Goal: Information Seeking & Learning: Compare options

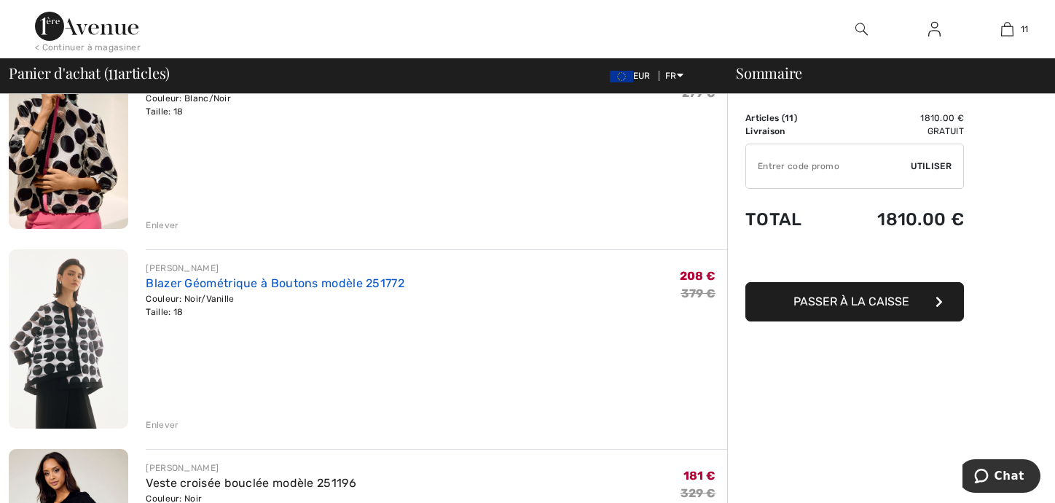
click at [278, 280] on link "Blazer Géométrique à Boutons modèle 251772" at bounding box center [275, 283] width 259 height 14
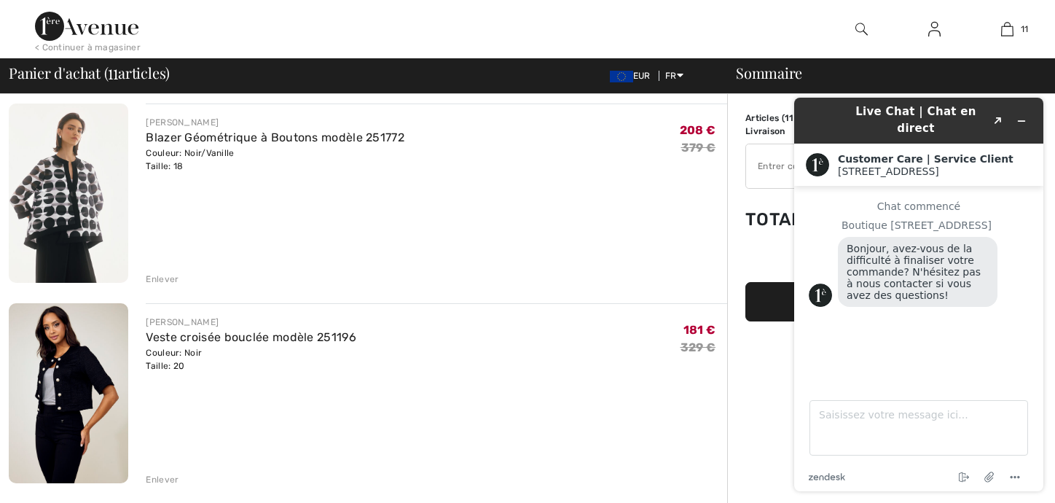
scroll to position [656, 0]
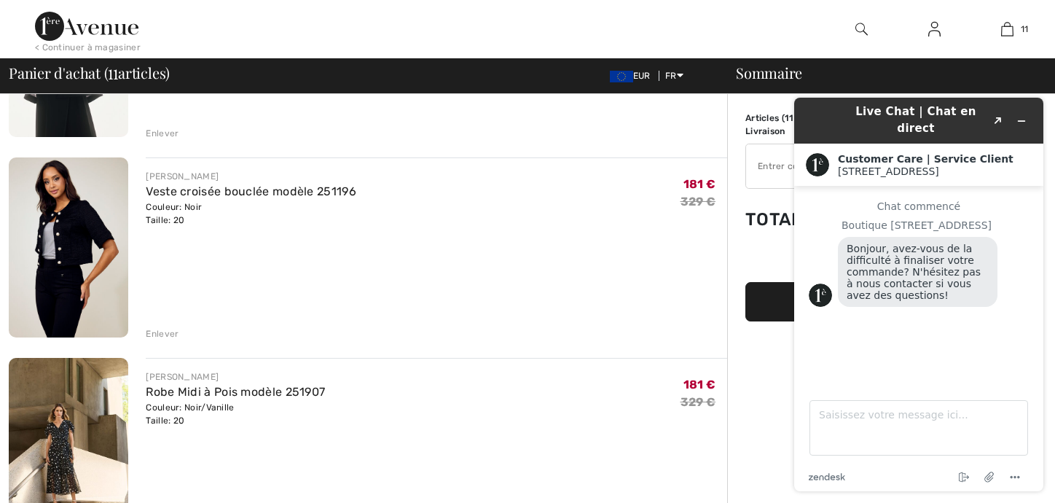
click at [168, 335] on div "Enlever" at bounding box center [162, 333] width 33 height 13
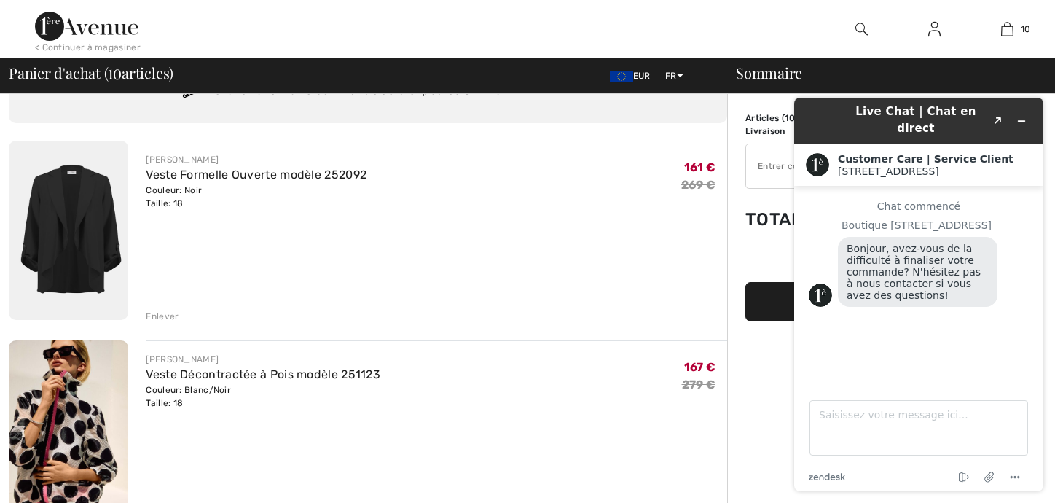
scroll to position [219, 0]
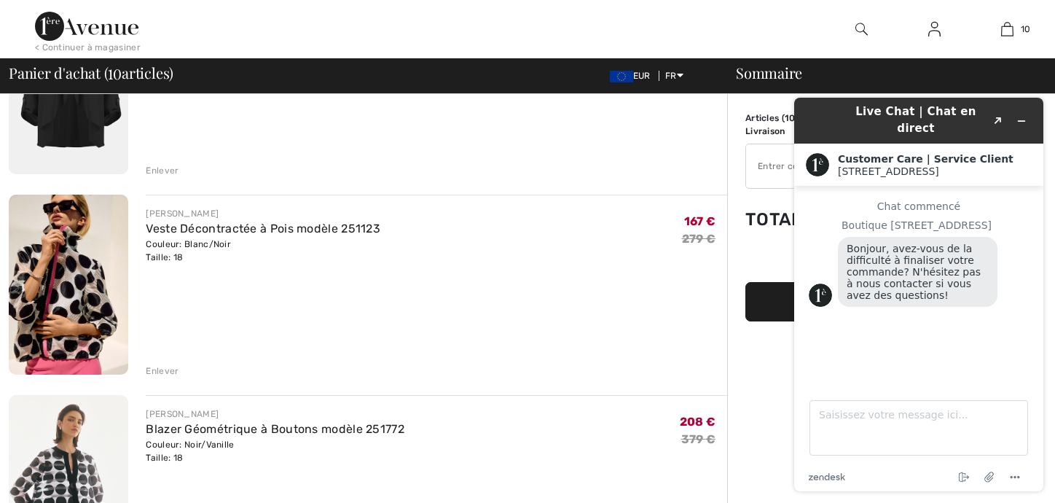
click at [162, 370] on div "Enlever" at bounding box center [162, 370] width 33 height 13
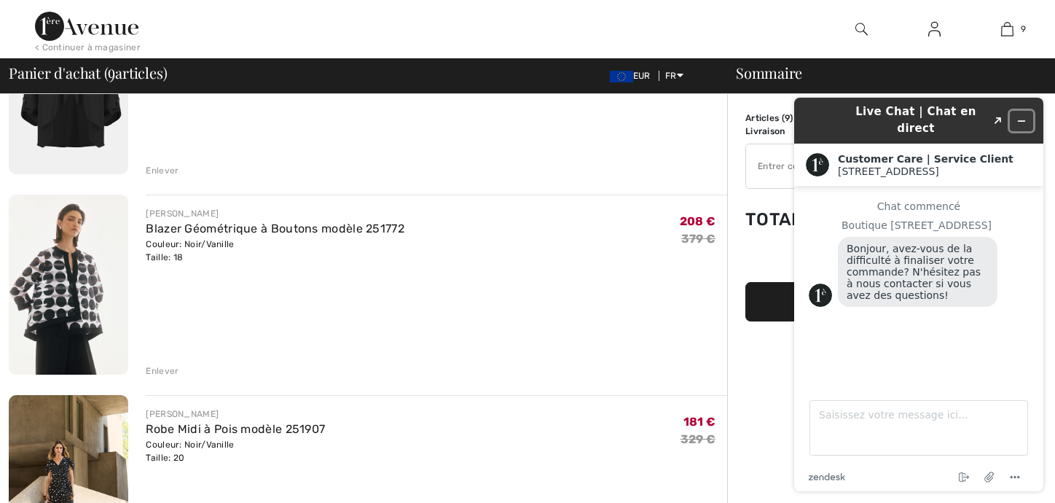
click at [1019, 116] on icon "Réduire le widget" at bounding box center [1022, 121] width 10 height 10
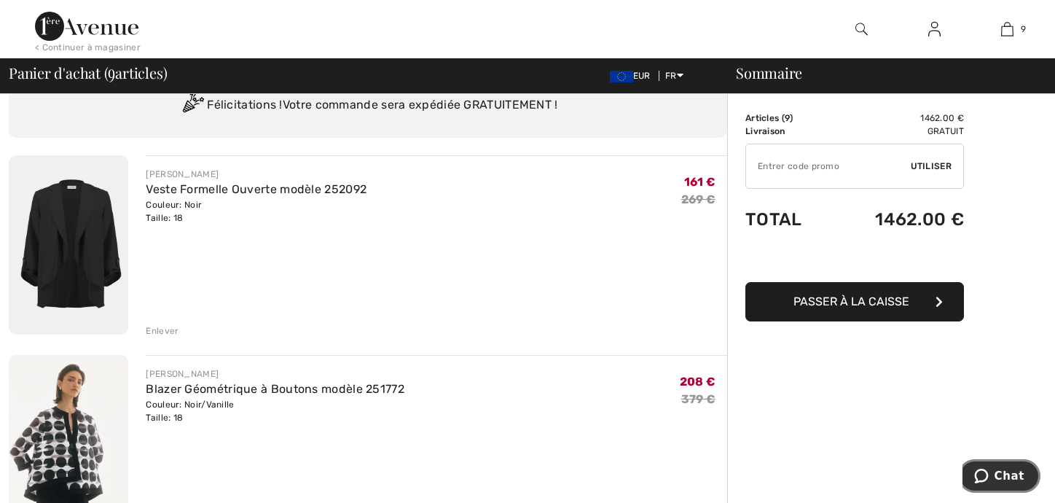
scroll to position [0, 0]
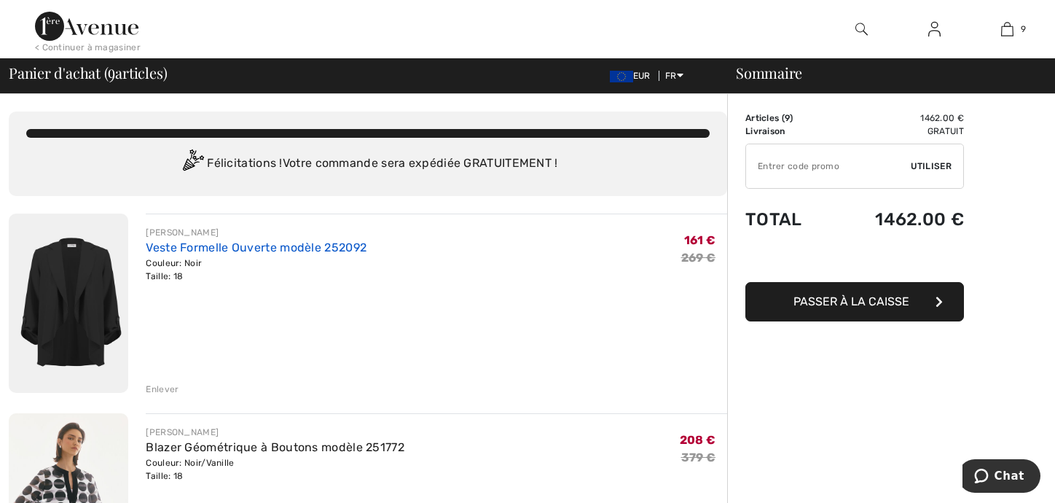
click at [297, 243] on link "Veste Formelle Ouverte modèle 252092" at bounding box center [256, 248] width 221 height 14
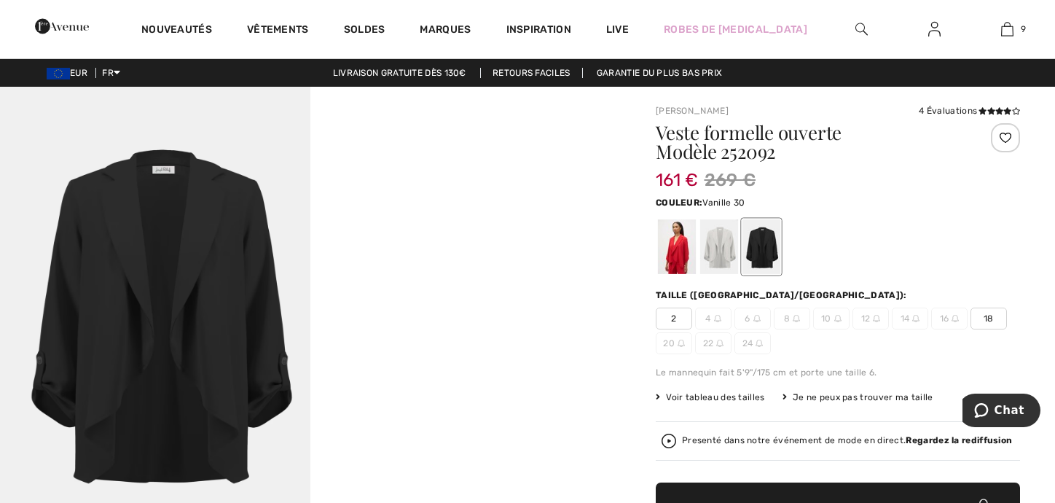
click at [725, 241] on div at bounding box center [719, 246] width 38 height 55
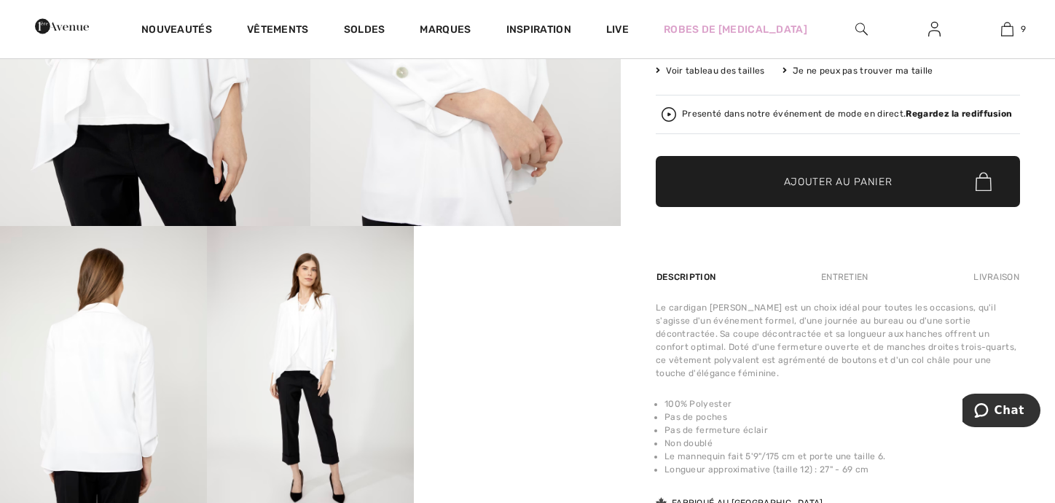
scroll to position [219, 0]
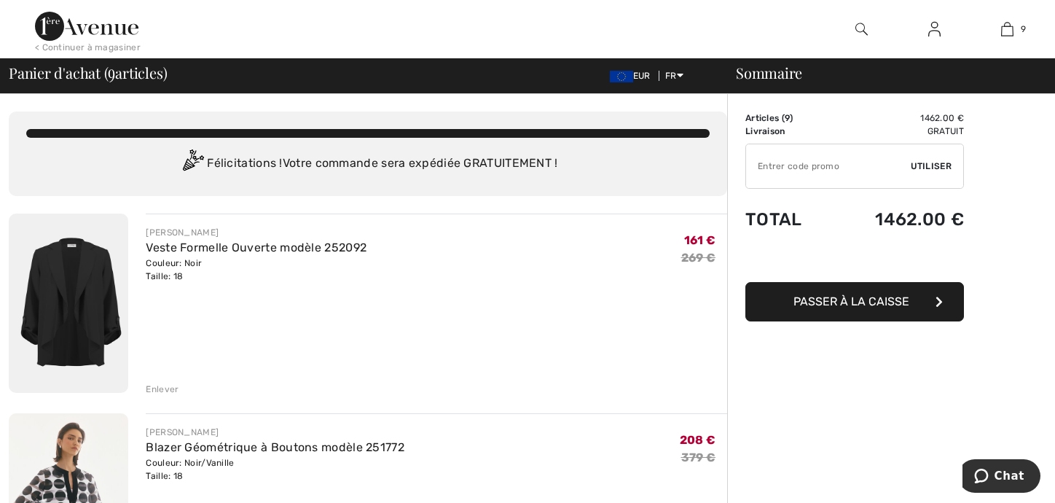
click at [166, 390] on div "Enlever" at bounding box center [162, 389] width 33 height 13
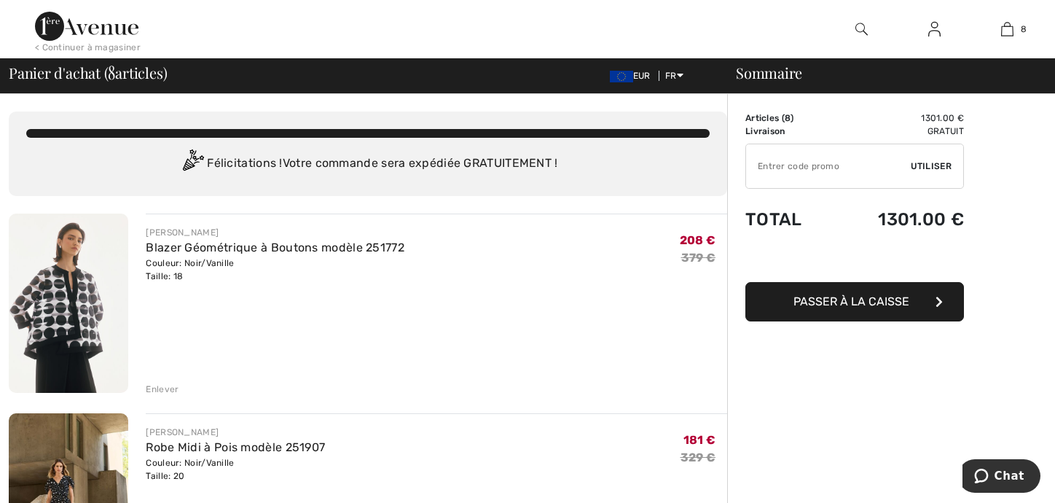
click at [157, 387] on div "Enlever" at bounding box center [162, 389] width 33 height 13
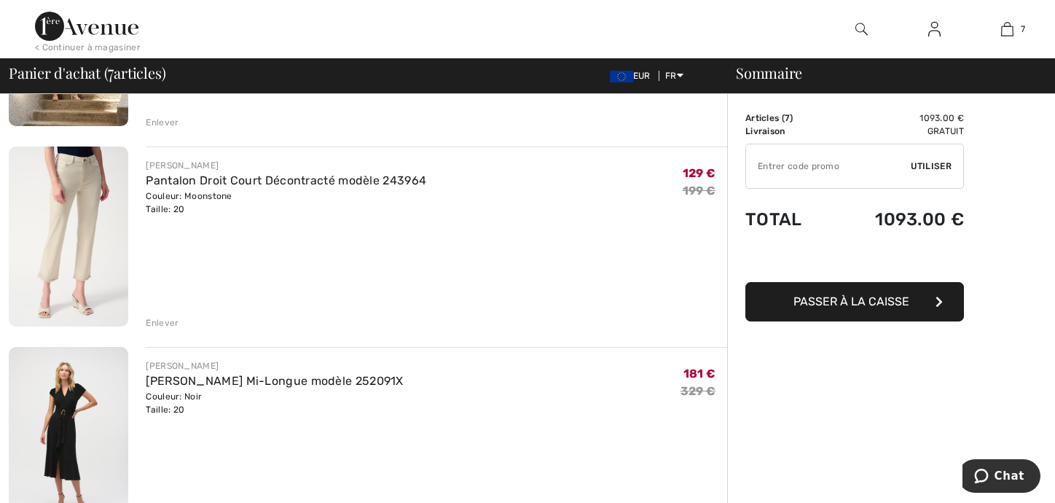
scroll to position [292, 0]
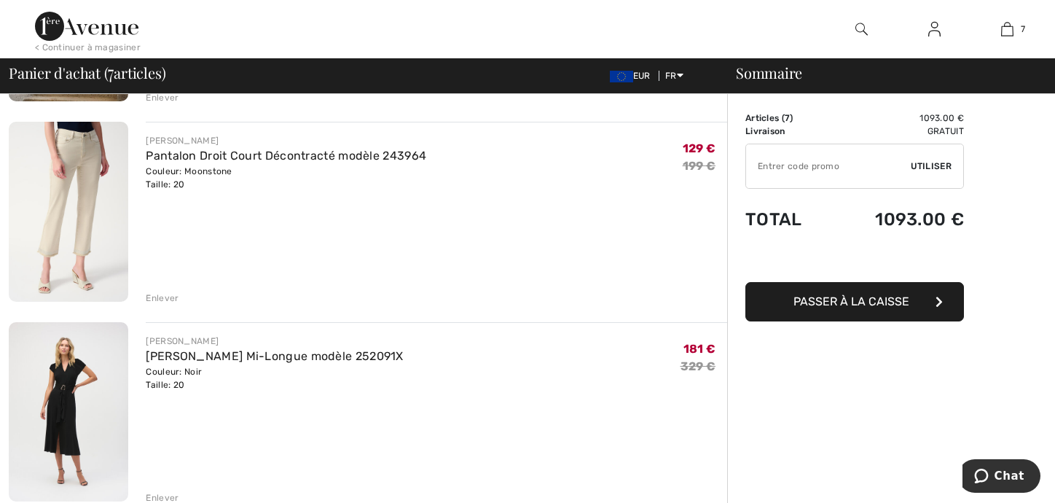
click at [165, 295] on div "Enlever" at bounding box center [162, 298] width 33 height 13
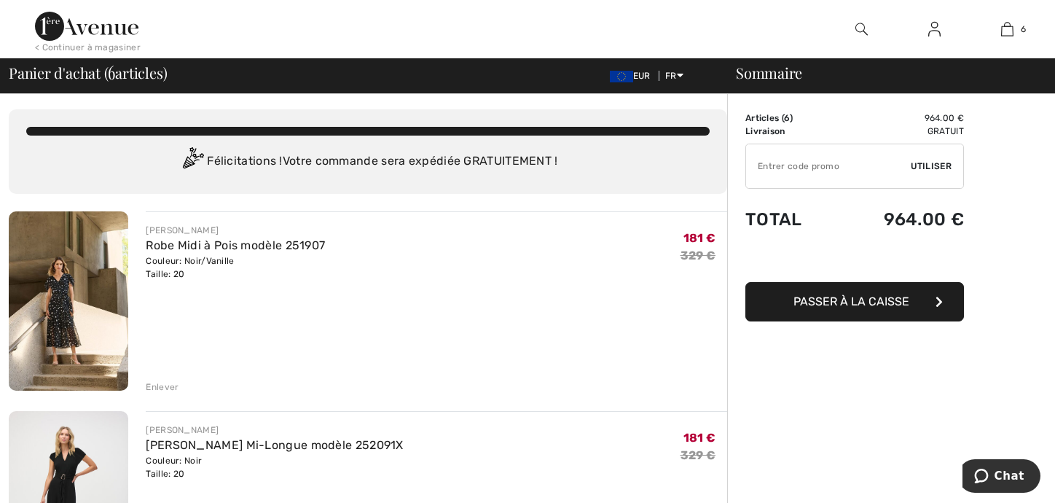
scroll to position [0, 0]
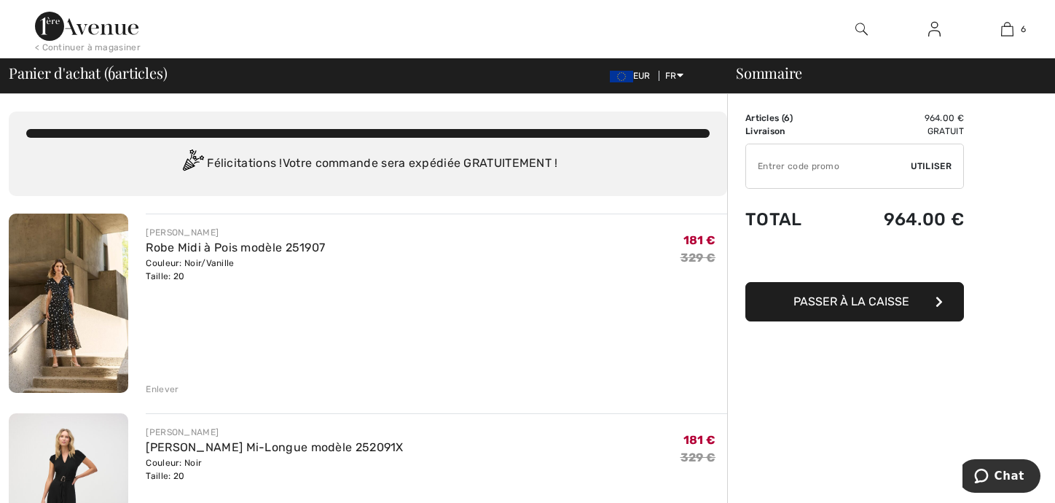
click at [163, 388] on div "Enlever" at bounding box center [162, 389] width 33 height 13
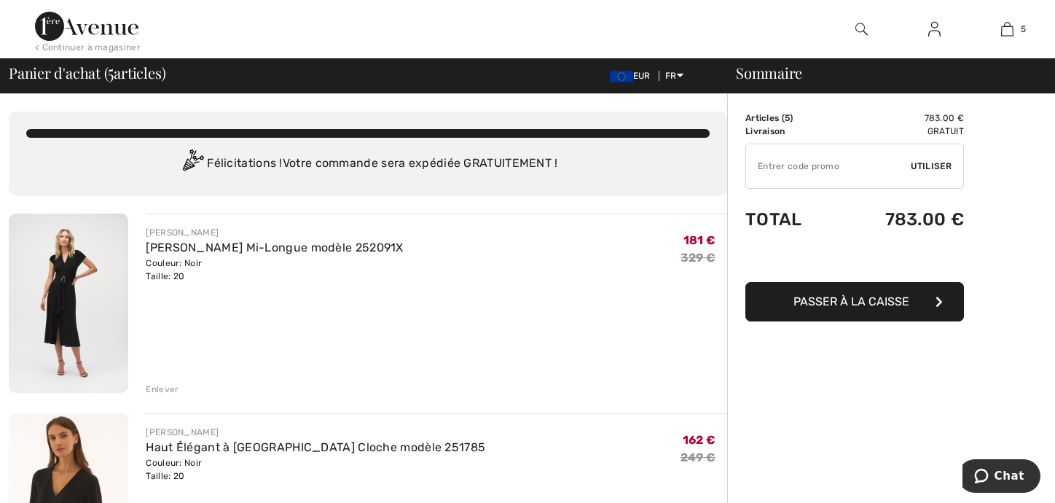
click at [163, 388] on div "Enlever" at bounding box center [162, 389] width 33 height 13
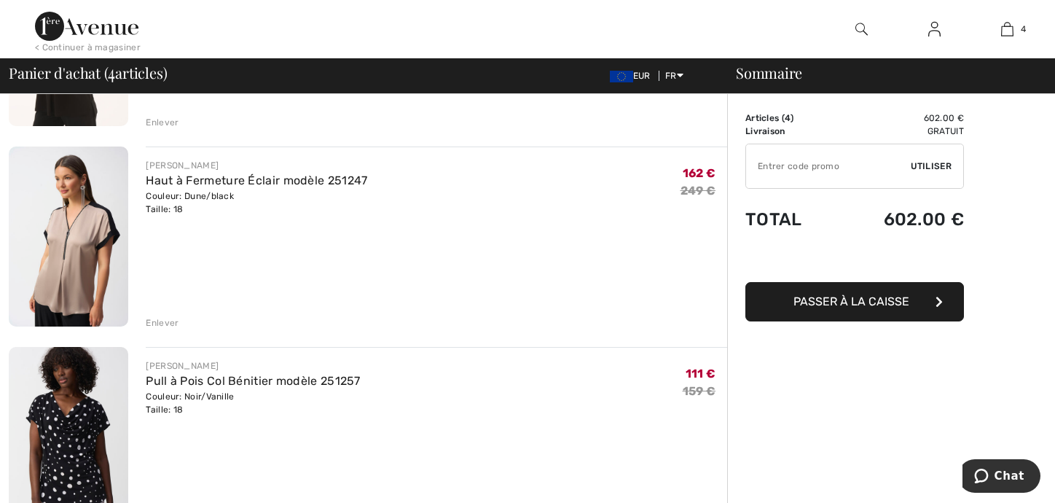
scroll to position [292, 0]
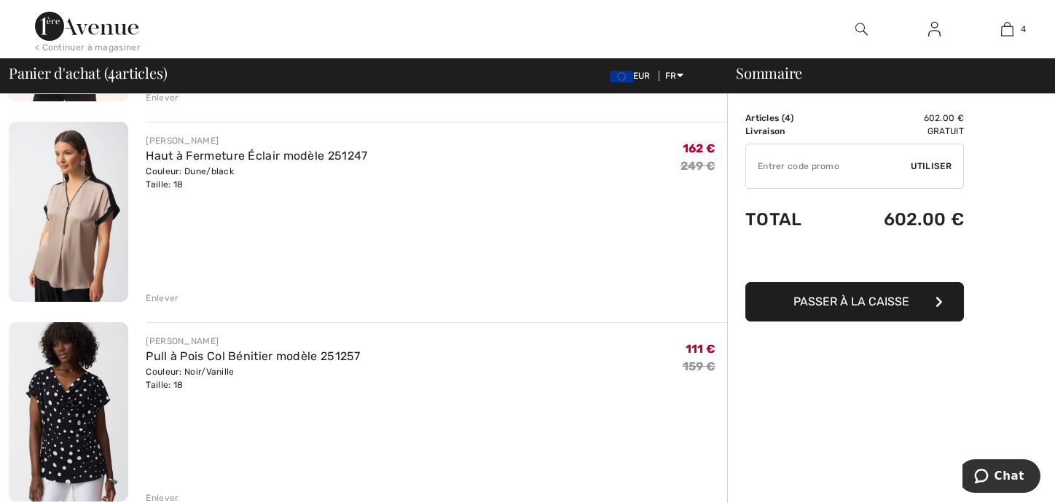
click at [154, 292] on div "Enlever" at bounding box center [162, 298] width 33 height 13
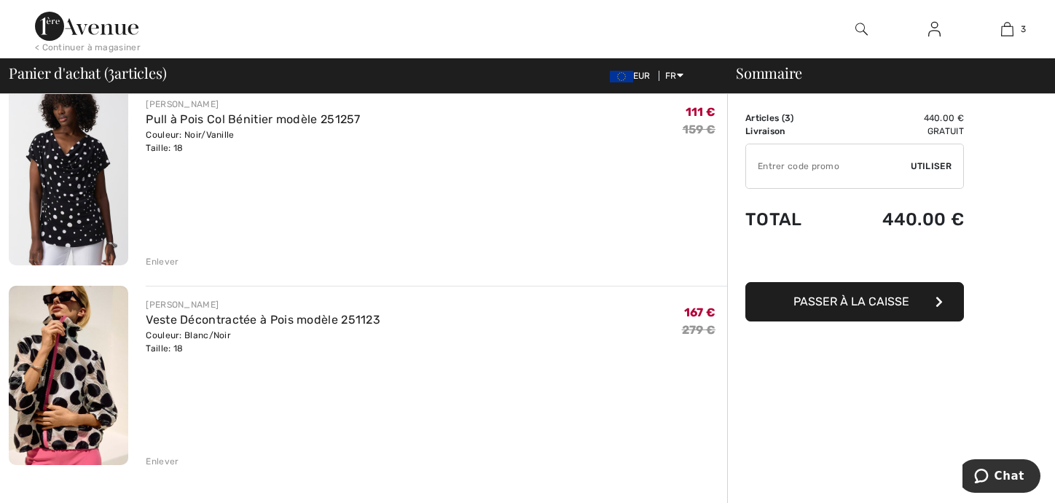
scroll to position [219, 0]
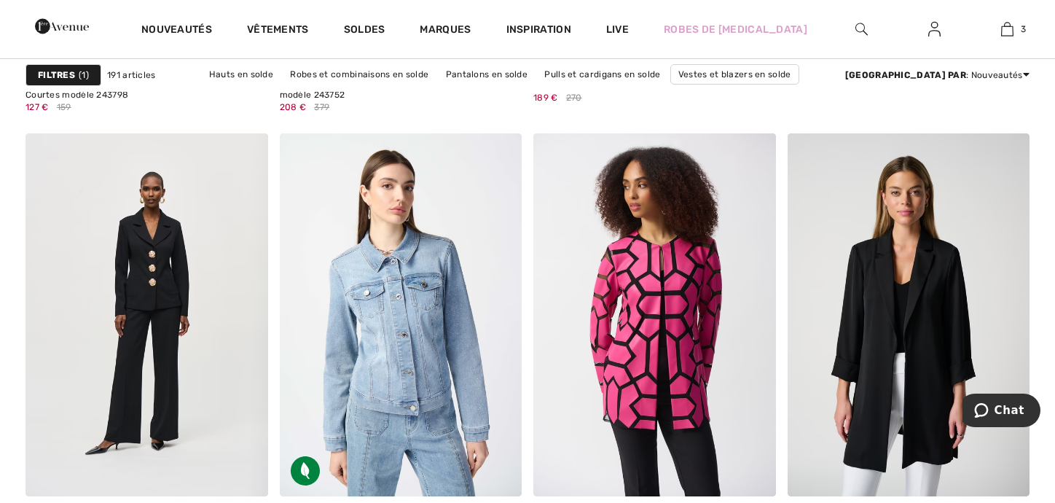
click at [89, 30] on img at bounding box center [62, 26] width 54 height 29
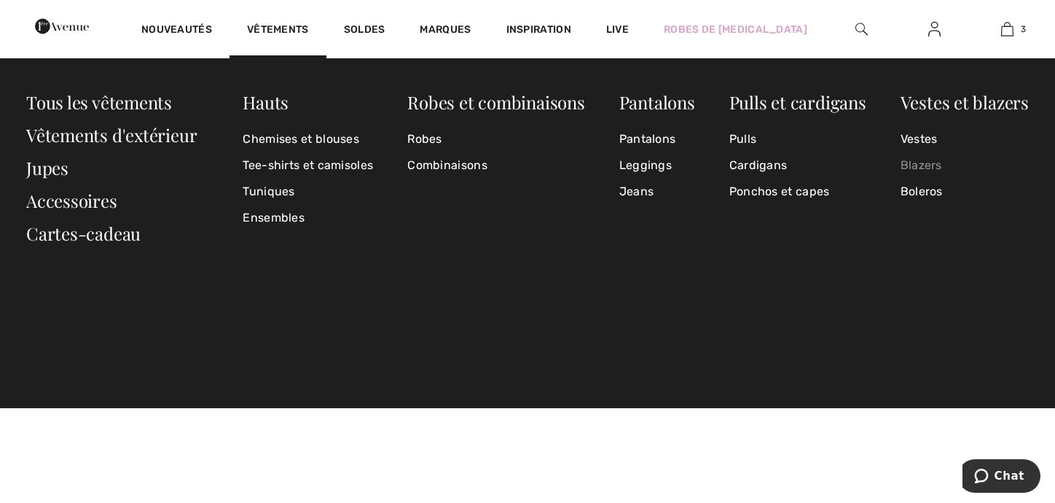
click at [930, 164] on link "Blazers" at bounding box center [965, 165] width 128 height 26
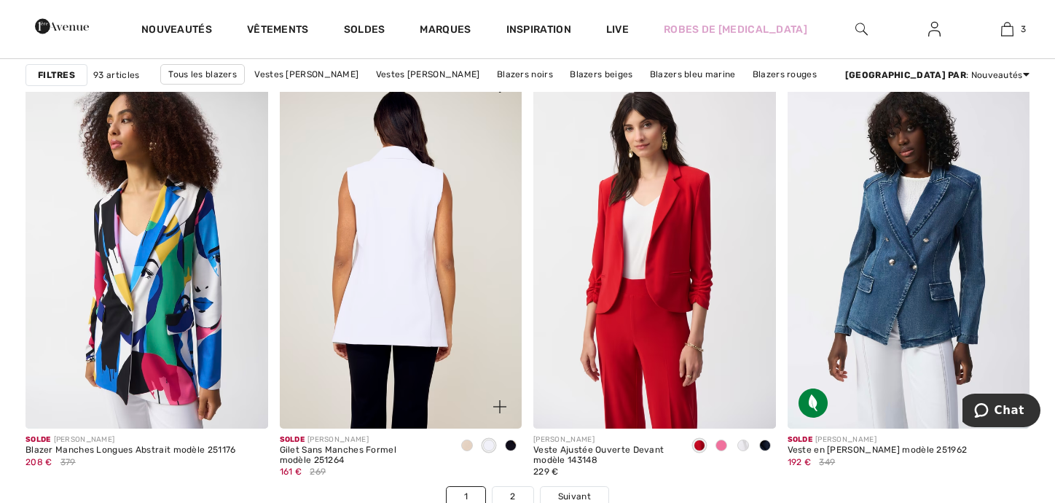
scroll to position [6341, 0]
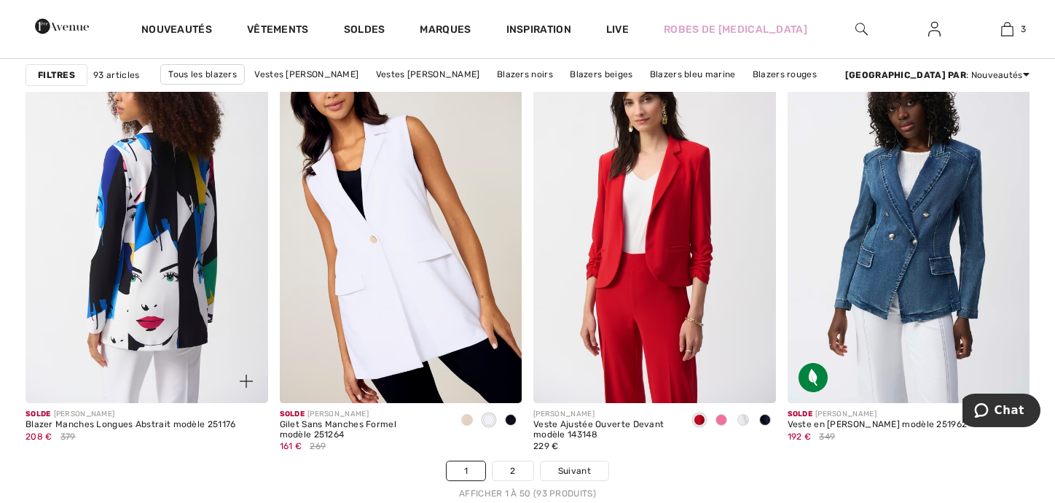
click at [107, 265] on img at bounding box center [147, 221] width 243 height 364
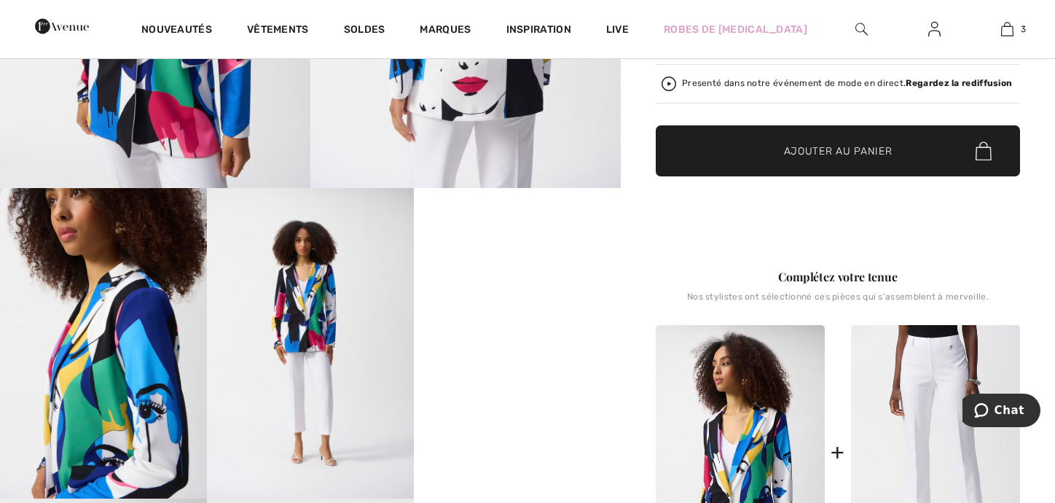
scroll to position [73, 0]
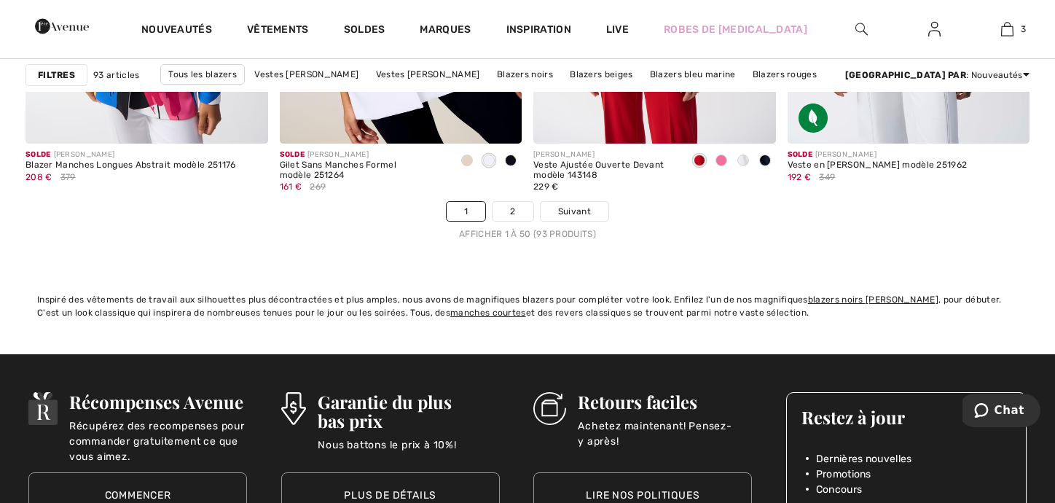
scroll to position [6559, 0]
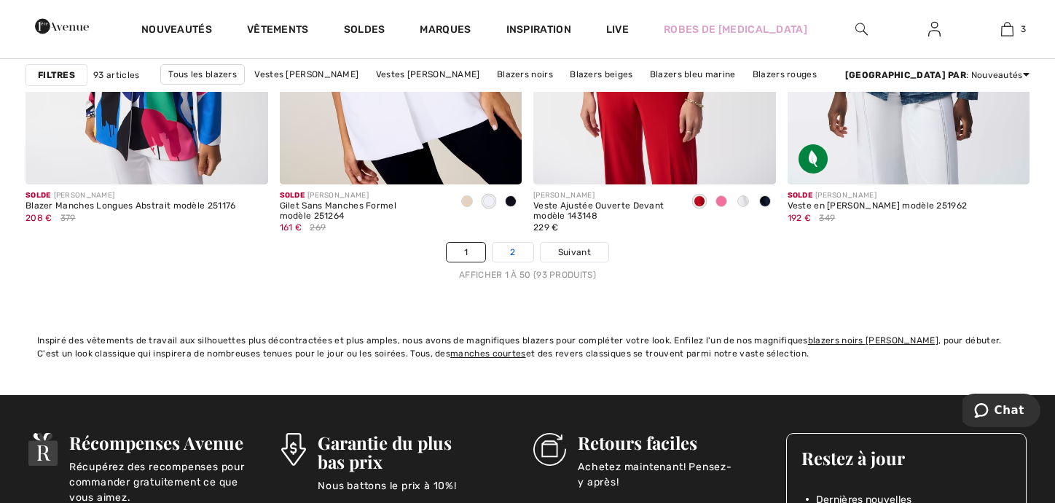
click at [519, 253] on link "2" at bounding box center [513, 252] width 40 height 19
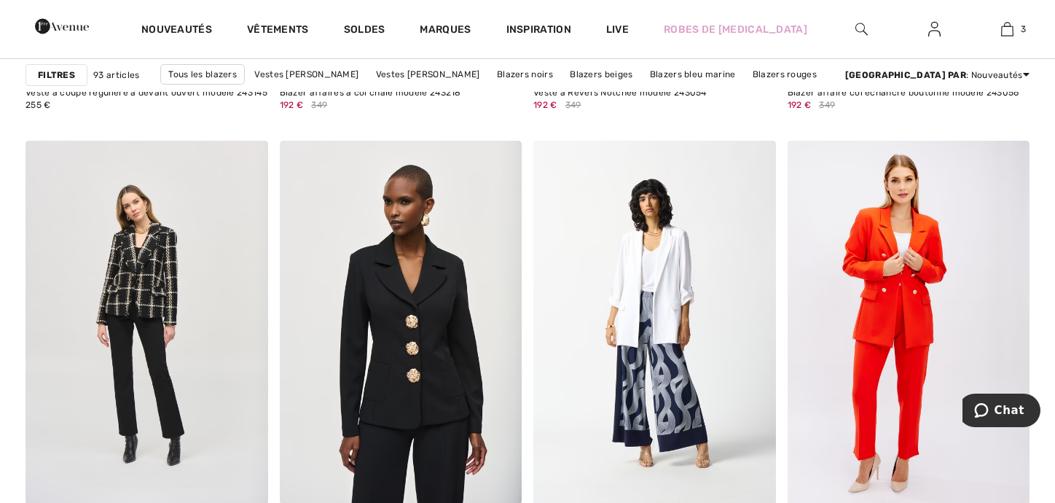
scroll to position [2478, 0]
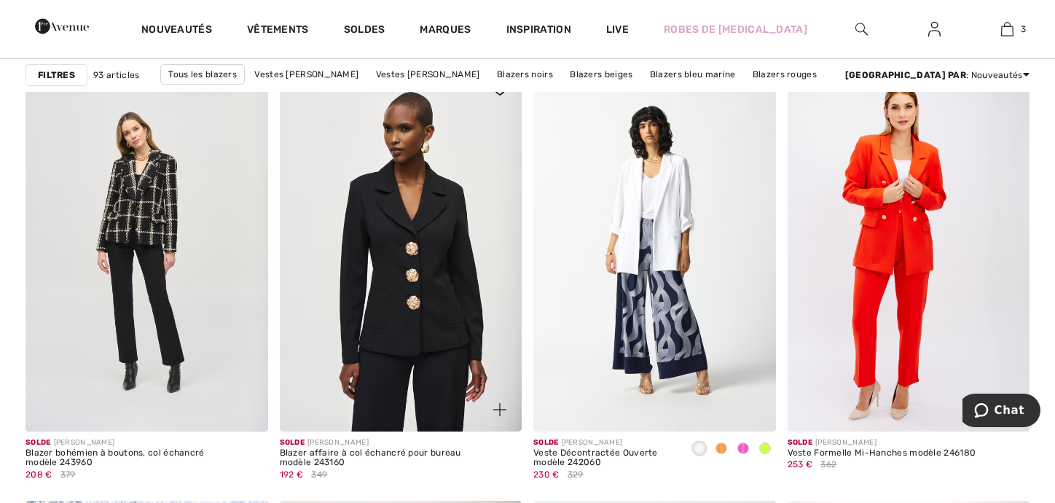
click at [366, 249] on img at bounding box center [401, 250] width 243 height 364
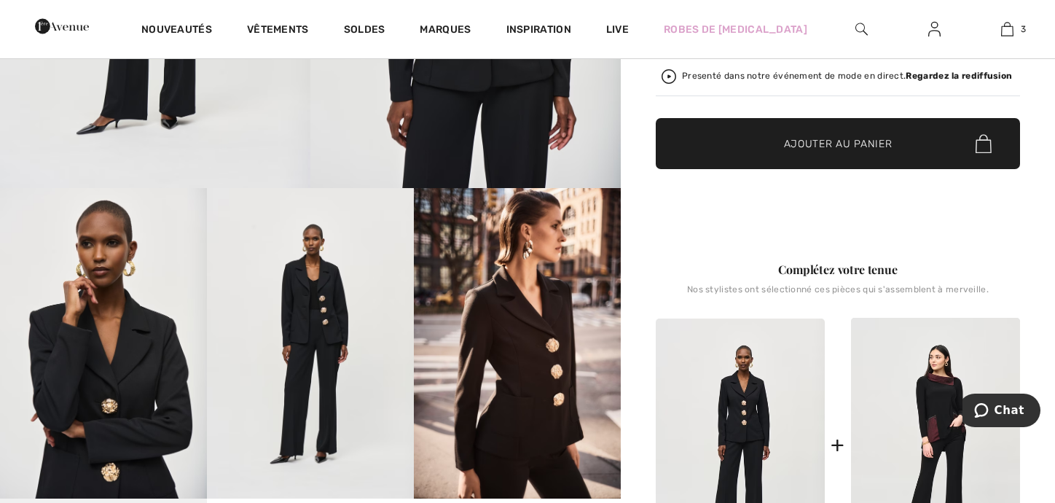
scroll to position [219, 0]
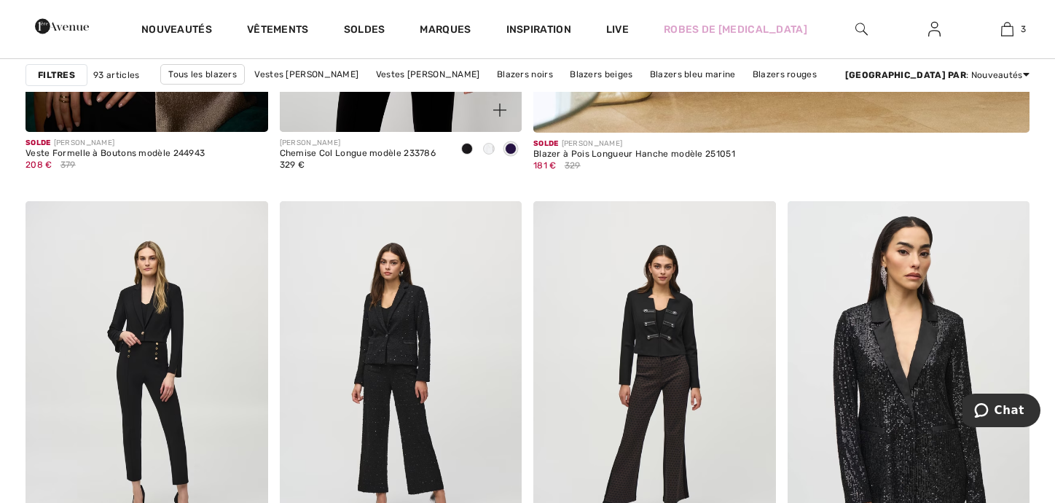
scroll to position [729, 0]
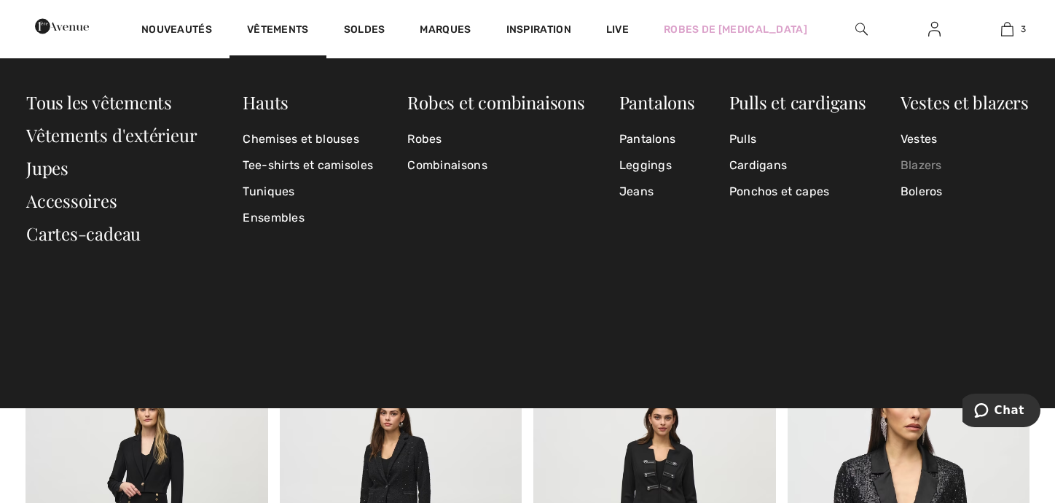
click at [920, 163] on link "Blazers" at bounding box center [965, 165] width 128 height 26
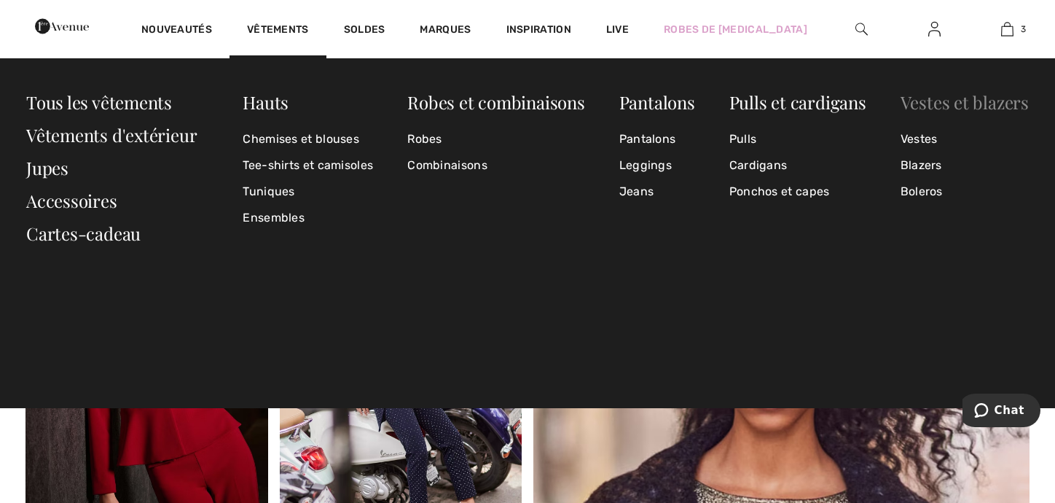
click at [956, 103] on link "Vestes et blazers" at bounding box center [965, 101] width 128 height 23
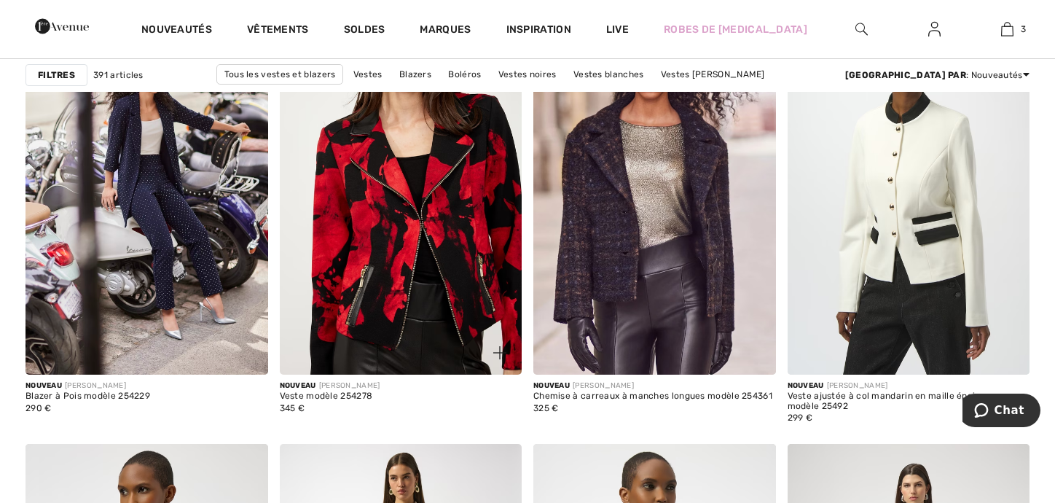
scroll to position [2041, 0]
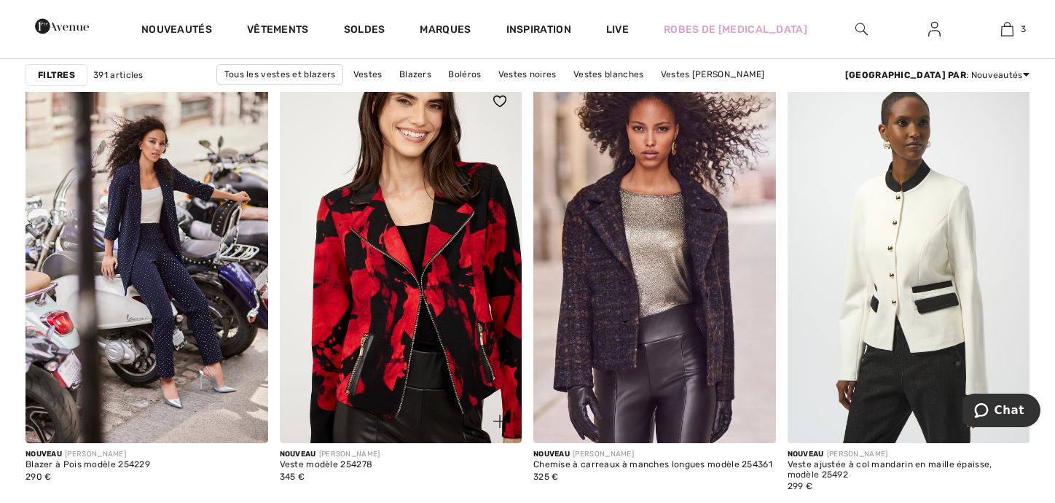
click at [361, 313] on img at bounding box center [401, 261] width 243 height 364
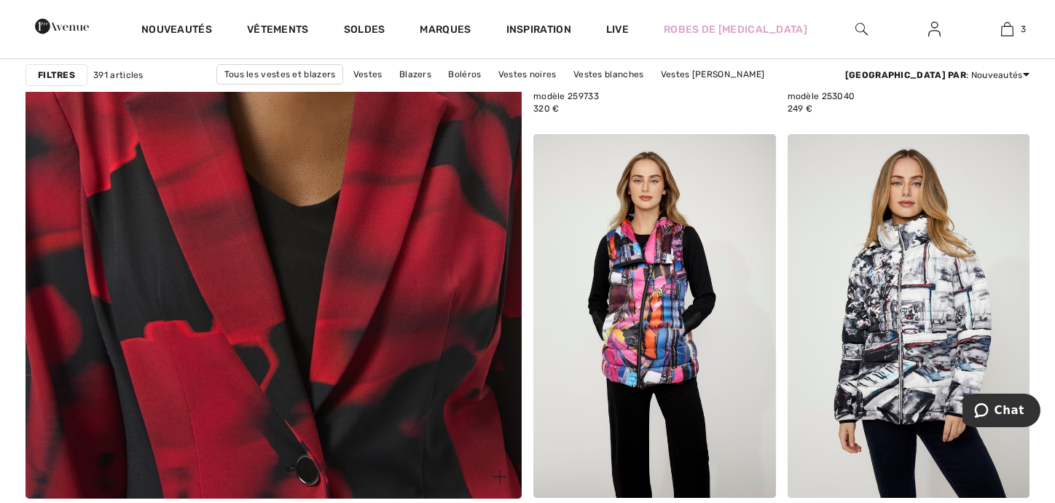
scroll to position [4008, 0]
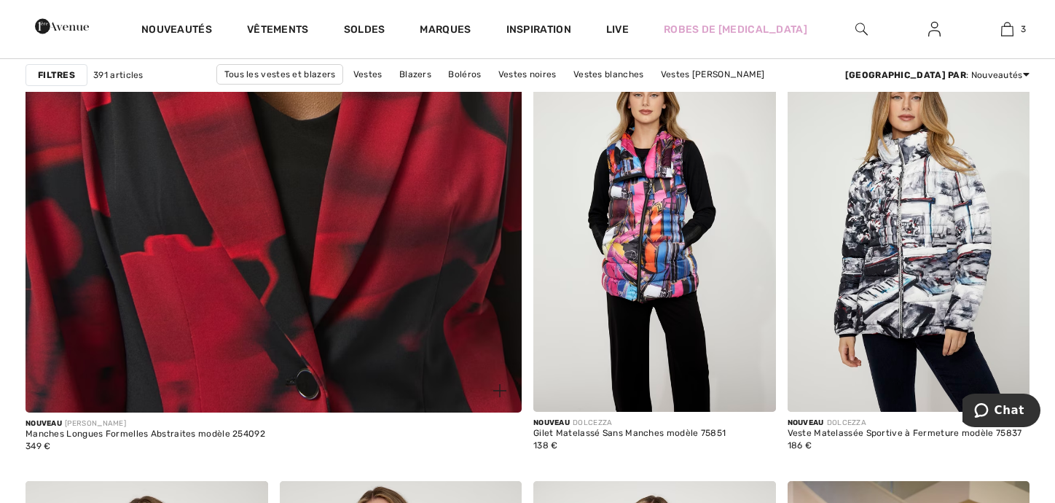
click at [302, 291] on img at bounding box center [273, 62] width 595 height 894
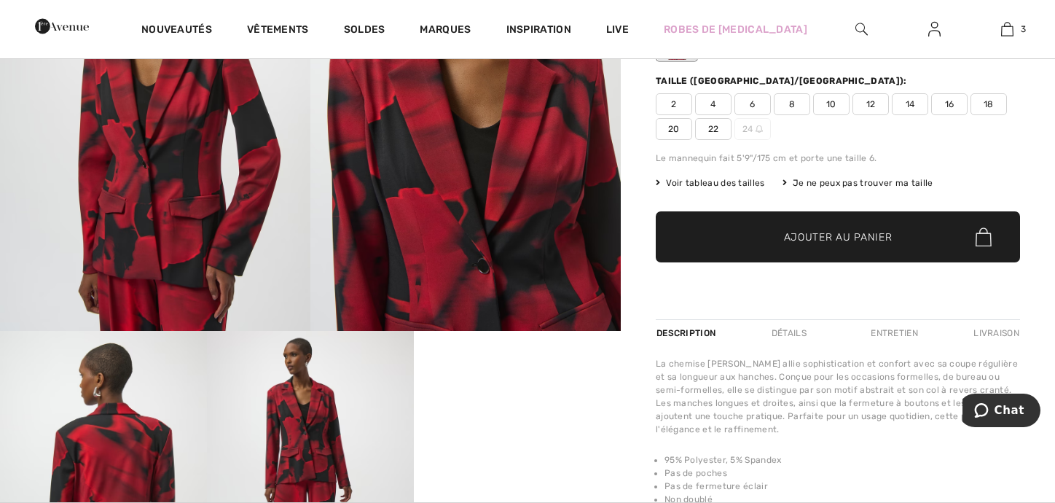
scroll to position [73, 0]
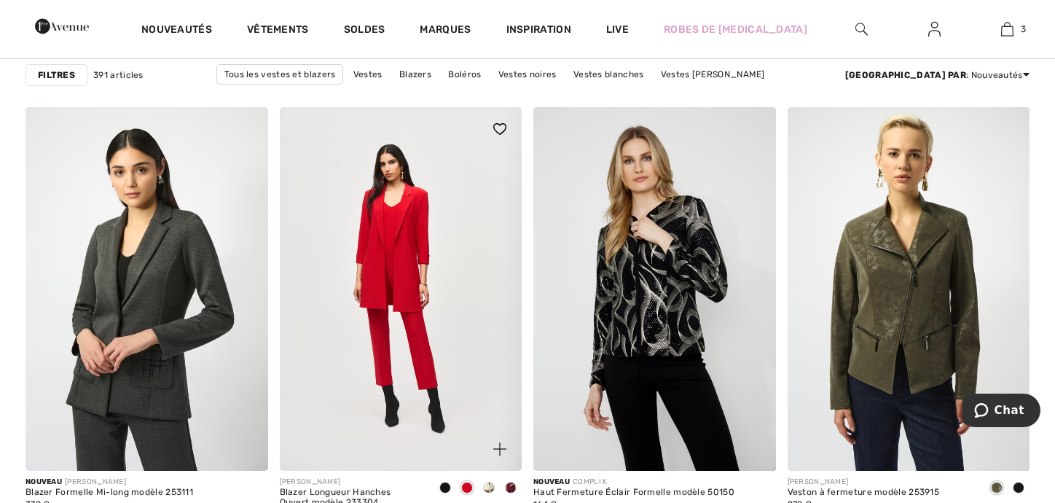
scroll to position [5830, 0]
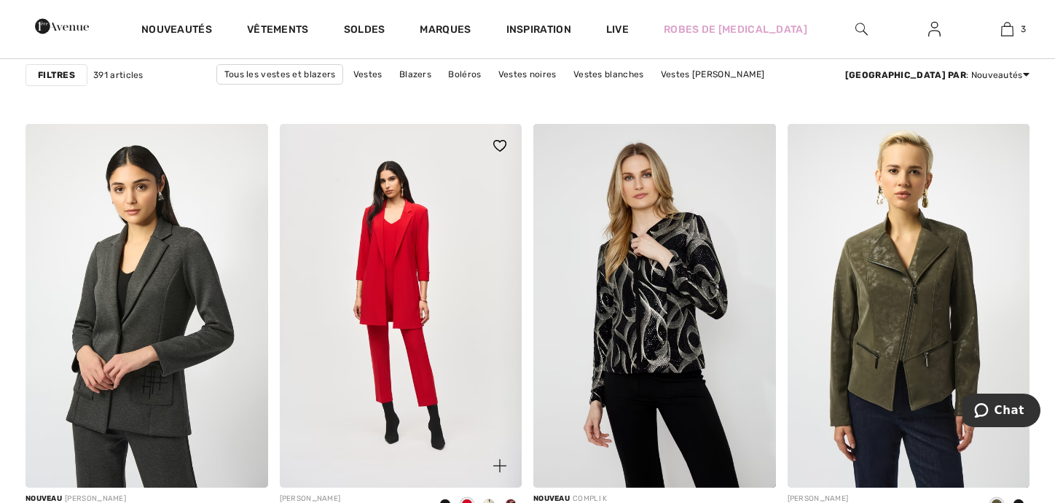
click at [372, 234] on img at bounding box center [401, 306] width 243 height 364
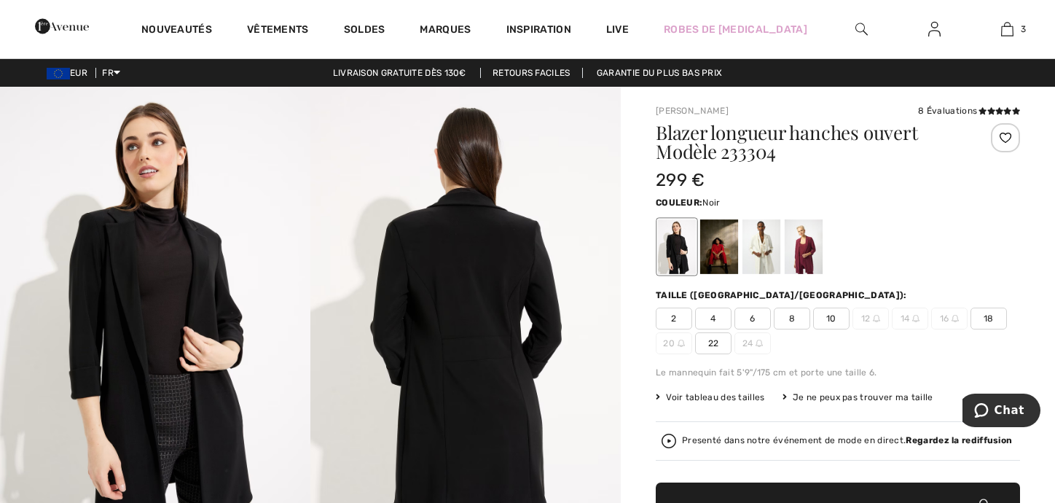
click at [992, 320] on span "18" at bounding box center [989, 319] width 36 height 22
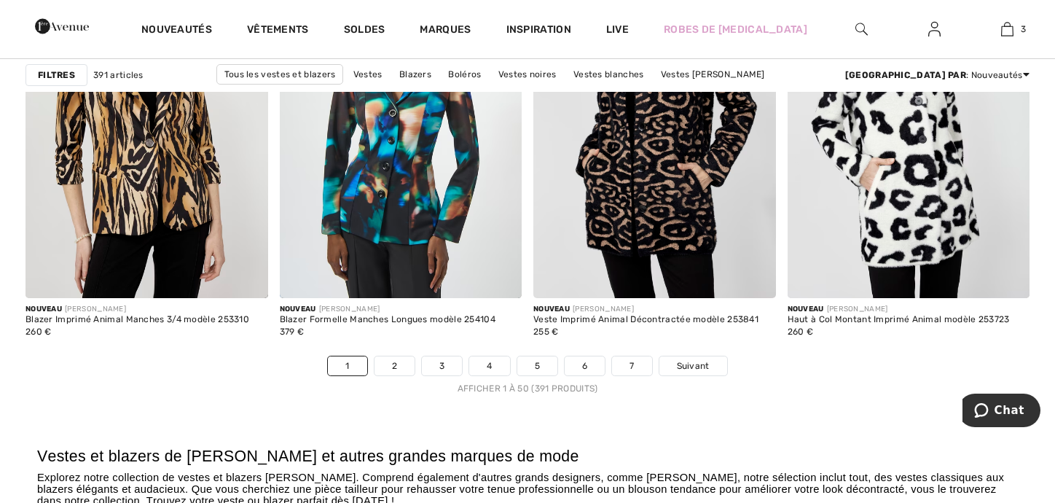
scroll to position [6486, 0]
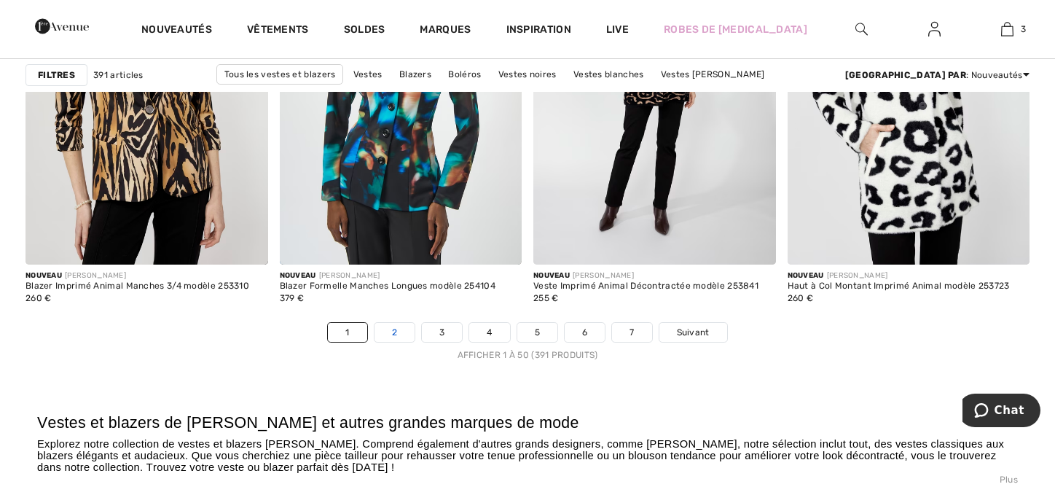
click at [397, 332] on link "2" at bounding box center [395, 332] width 40 height 19
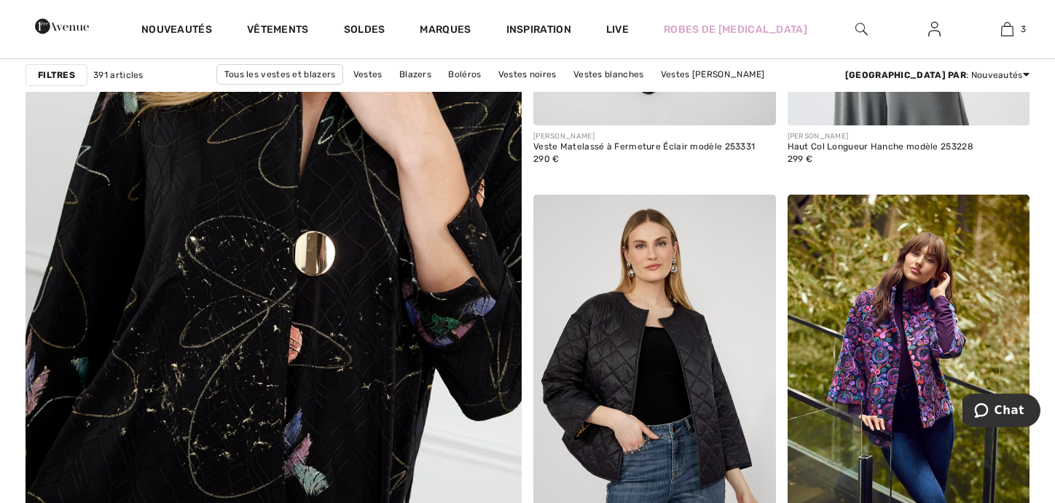
scroll to position [3863, 0]
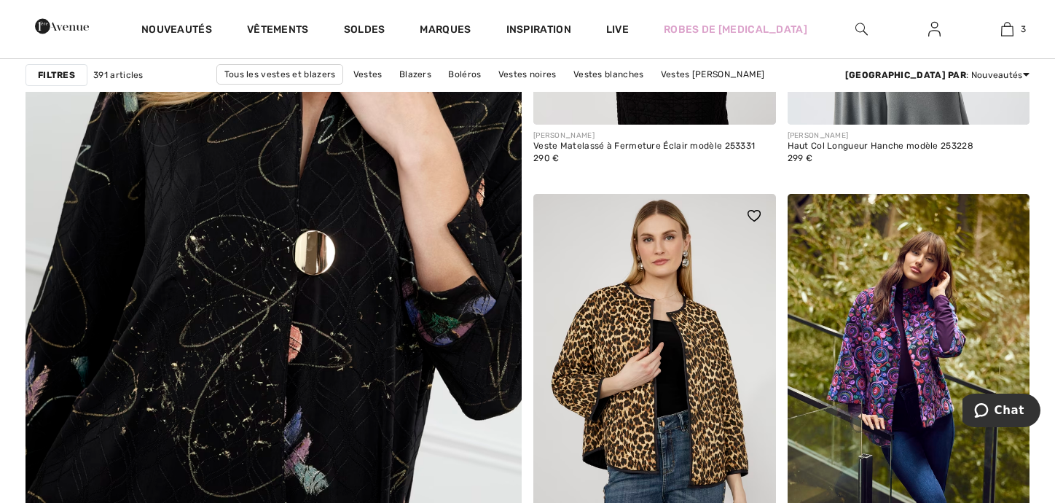
click at [673, 374] on img at bounding box center [654, 376] width 243 height 364
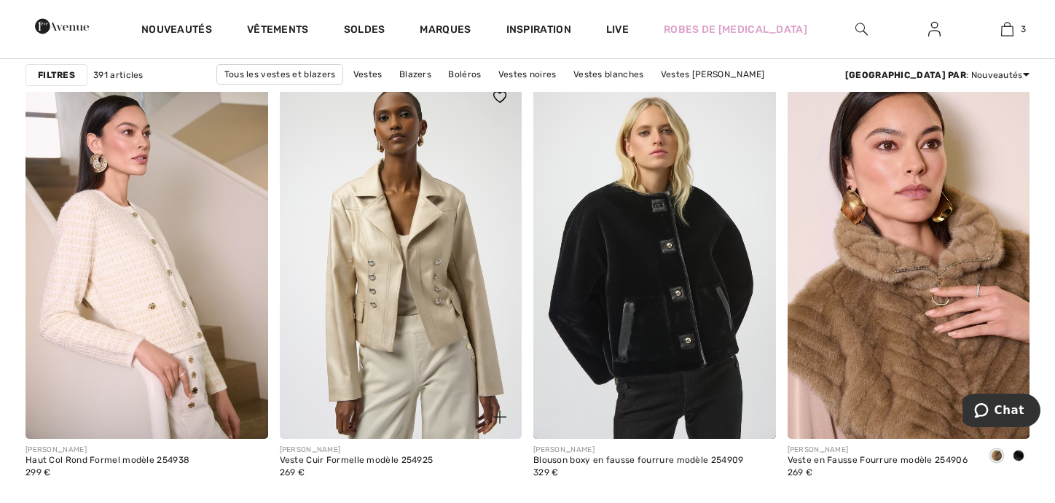
scroll to position [5903, 0]
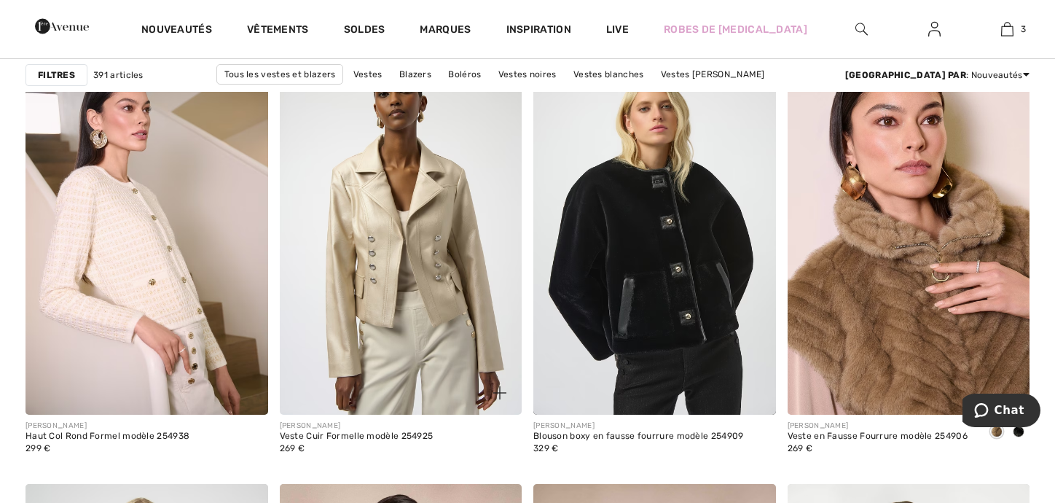
click at [407, 262] on img at bounding box center [401, 233] width 243 height 364
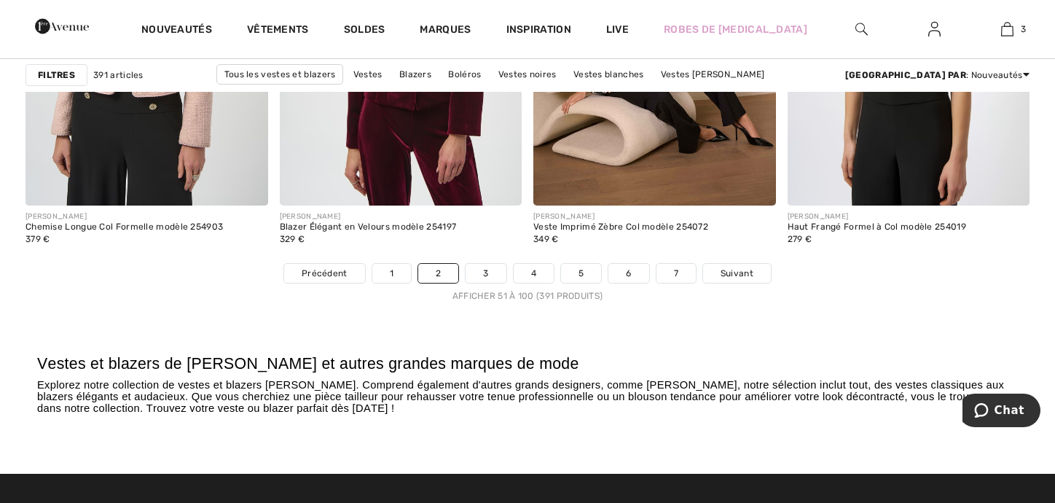
scroll to position [6632, 0]
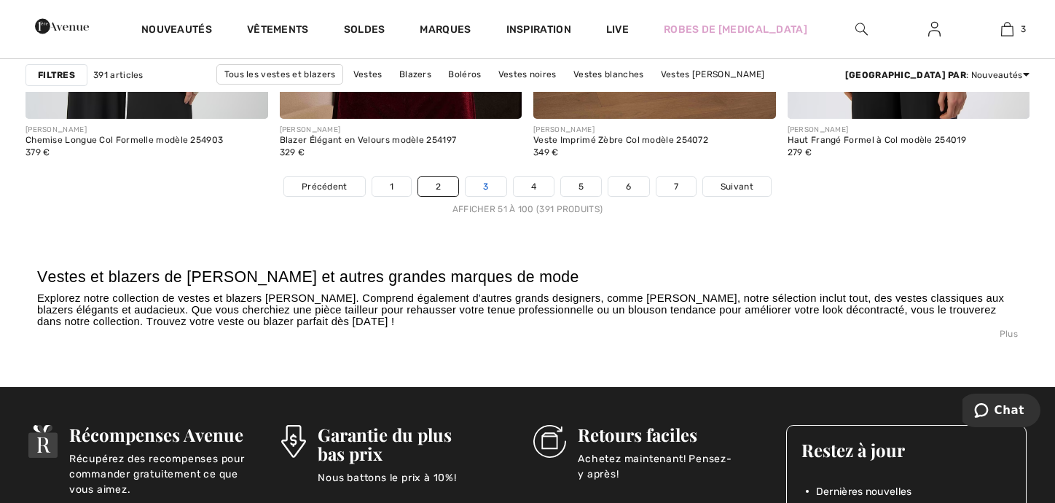
click at [480, 186] on link "3" at bounding box center [486, 186] width 40 height 19
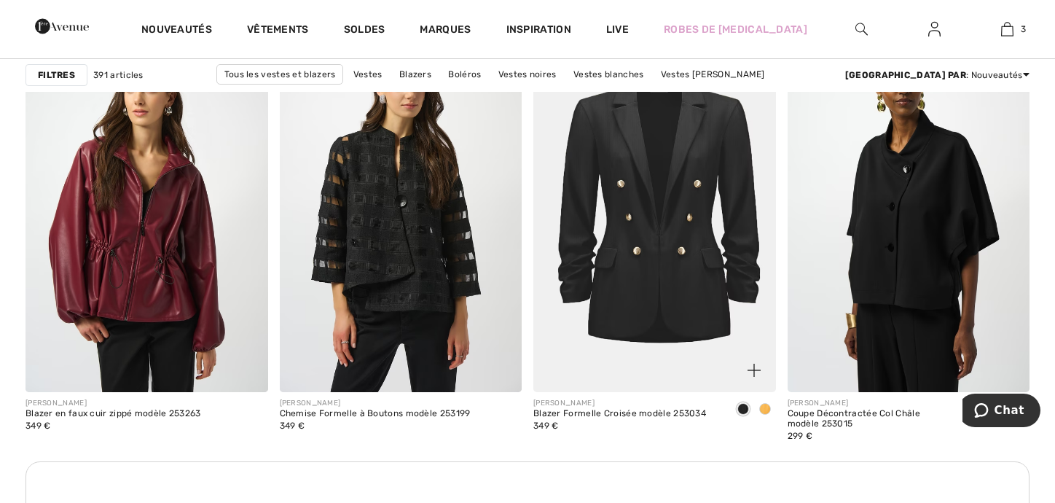
scroll to position [4956, 0]
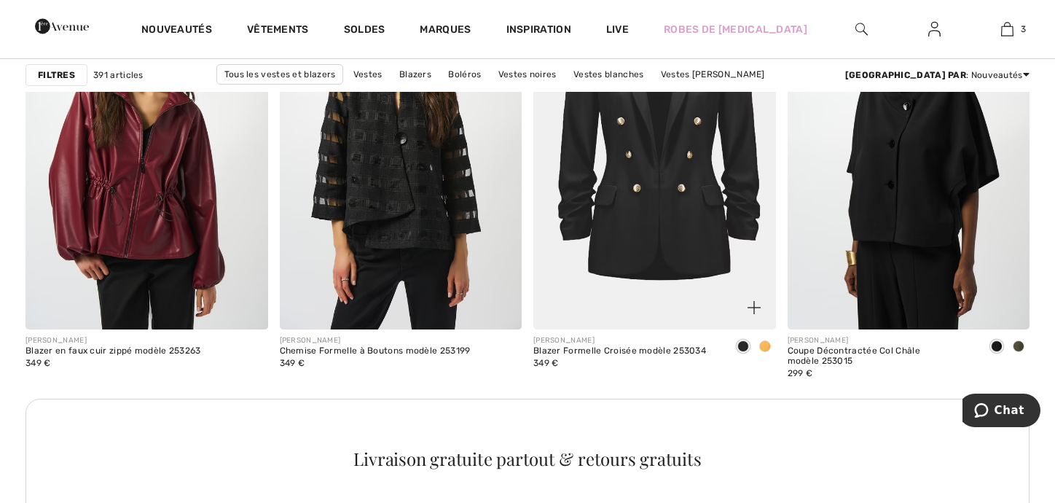
click at [644, 269] on img at bounding box center [654, 148] width 243 height 364
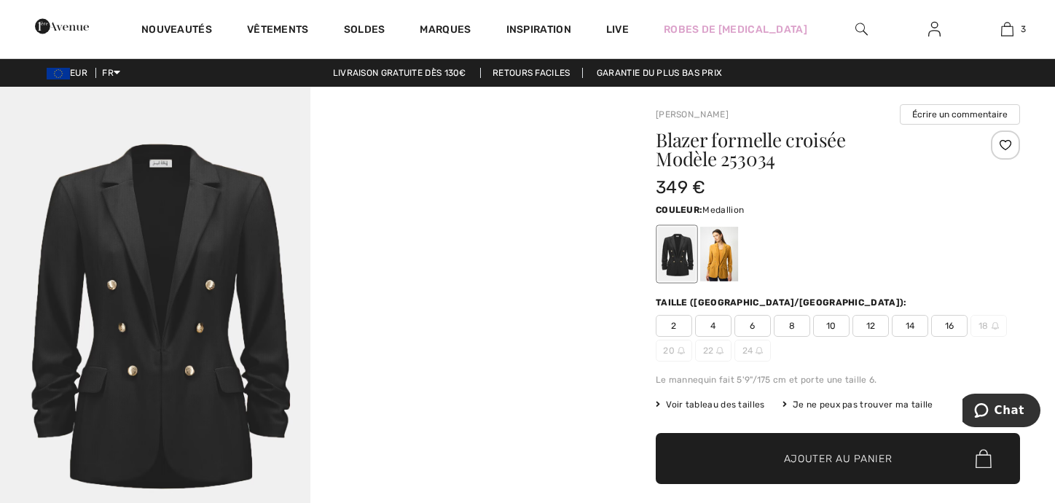
click at [734, 251] on div at bounding box center [719, 254] width 38 height 55
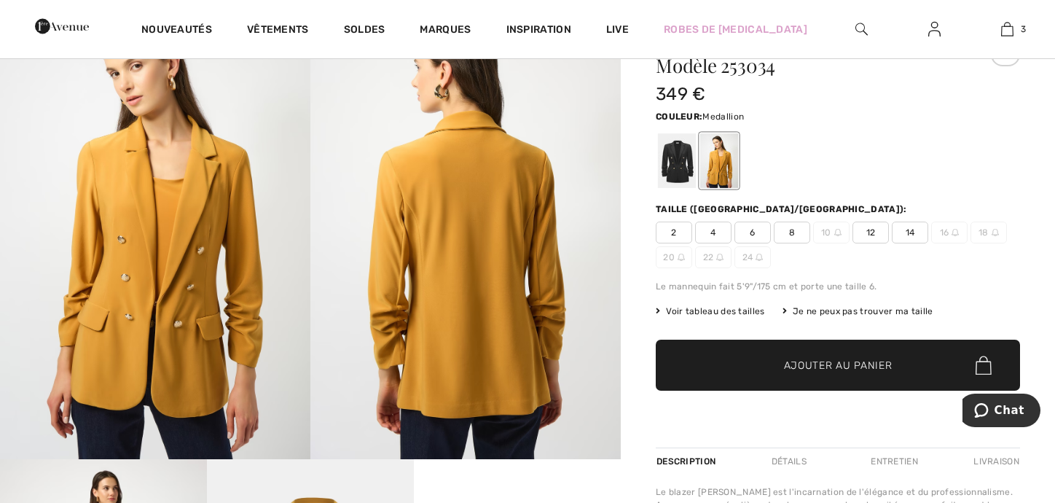
scroll to position [73, 0]
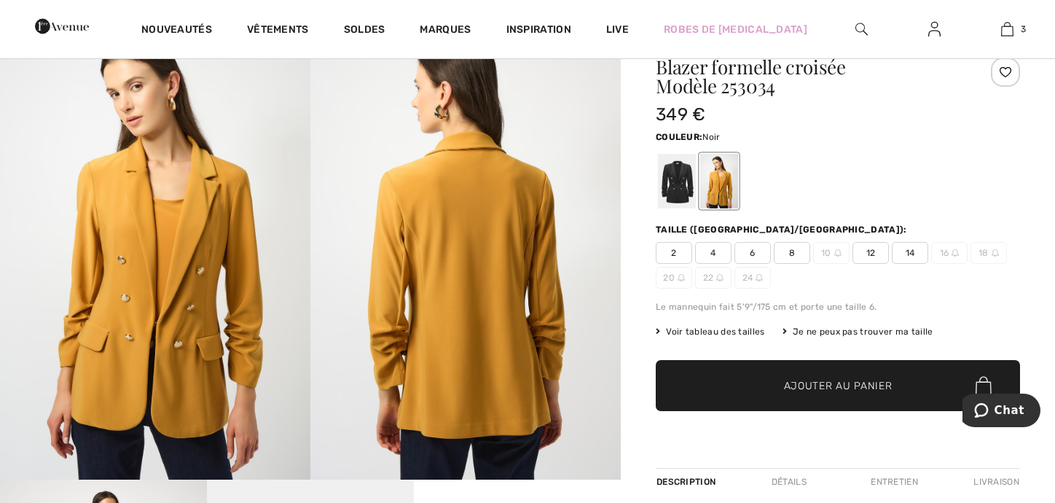
click at [680, 180] on div at bounding box center [677, 181] width 38 height 55
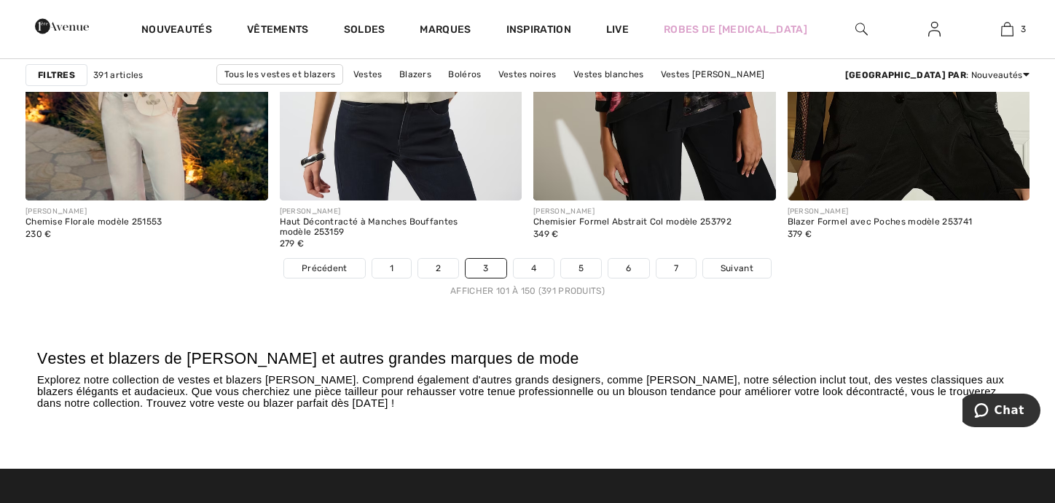
scroll to position [6559, 0]
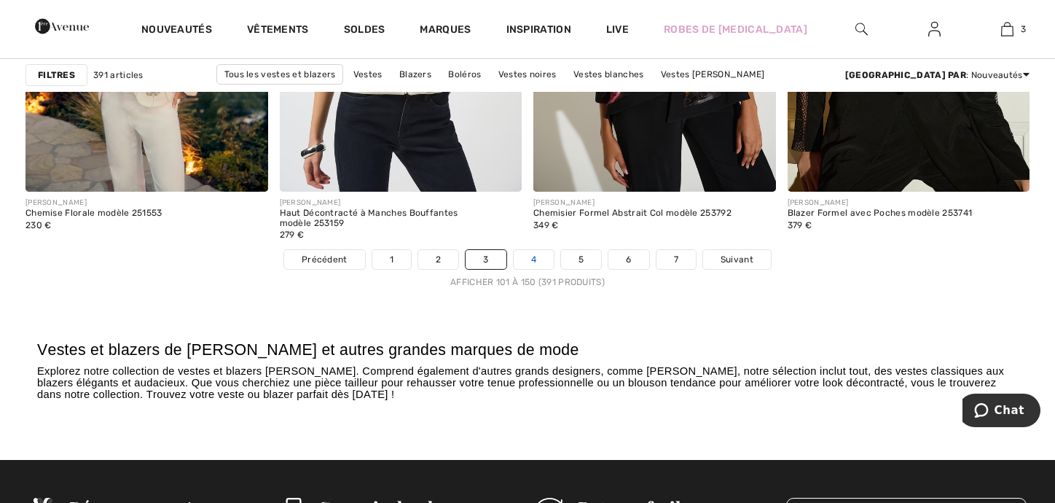
click at [542, 254] on link "4" at bounding box center [534, 259] width 40 height 19
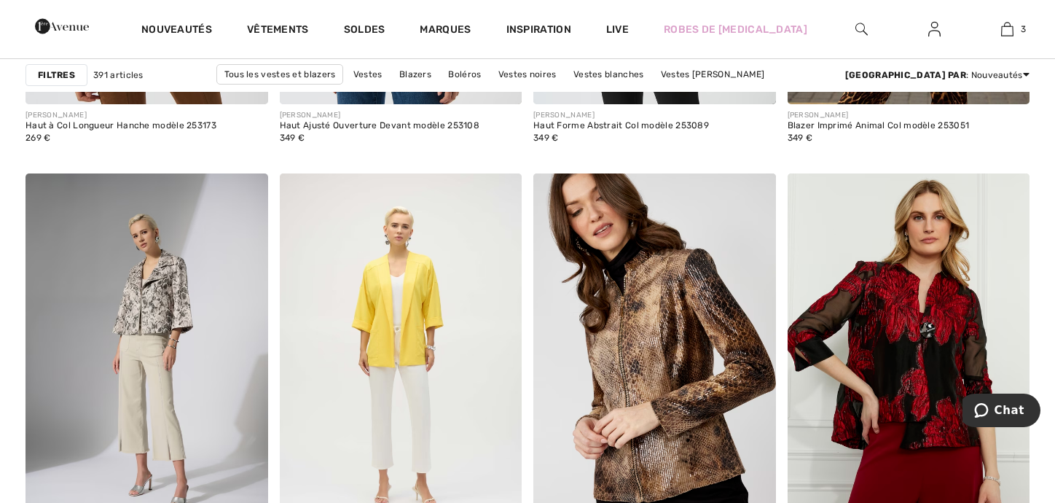
scroll to position [2405, 0]
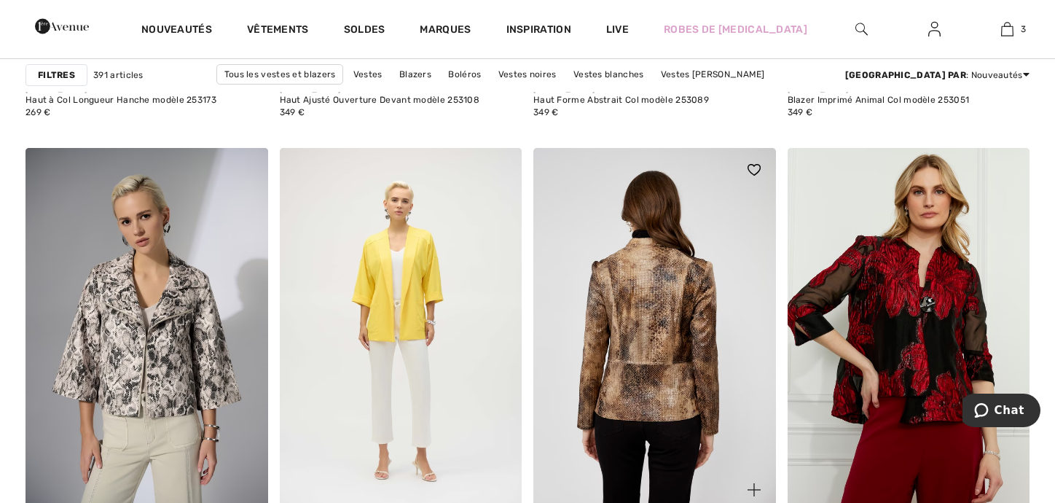
click at [687, 378] on img at bounding box center [654, 330] width 243 height 364
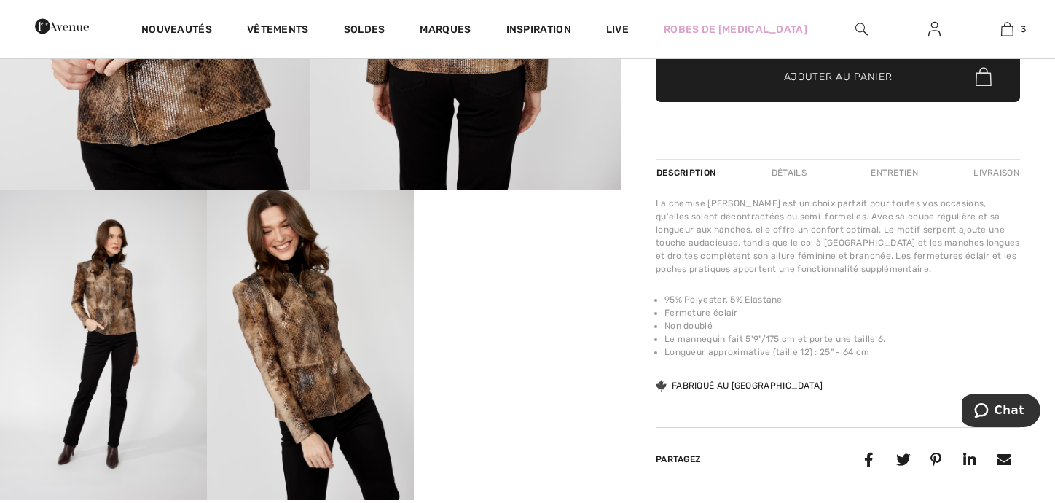
scroll to position [364, 0]
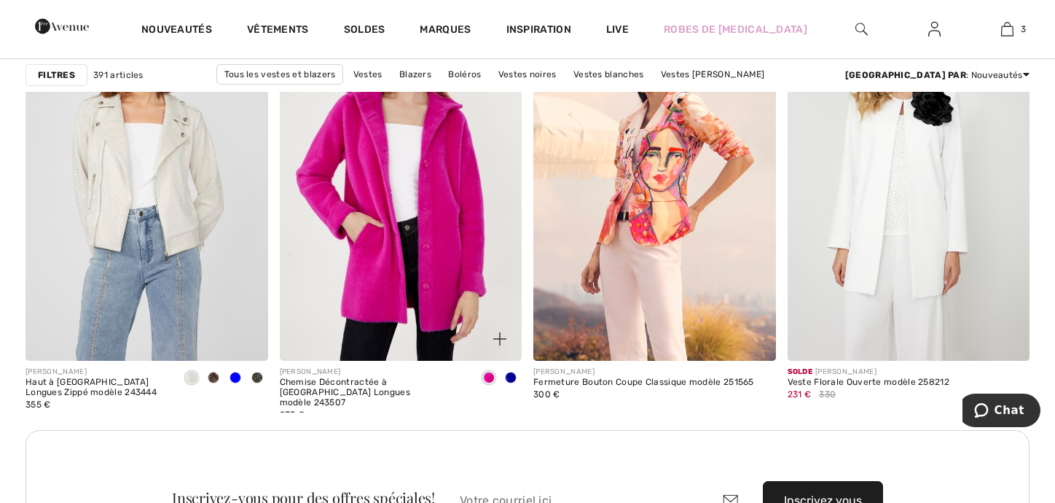
scroll to position [2915, 0]
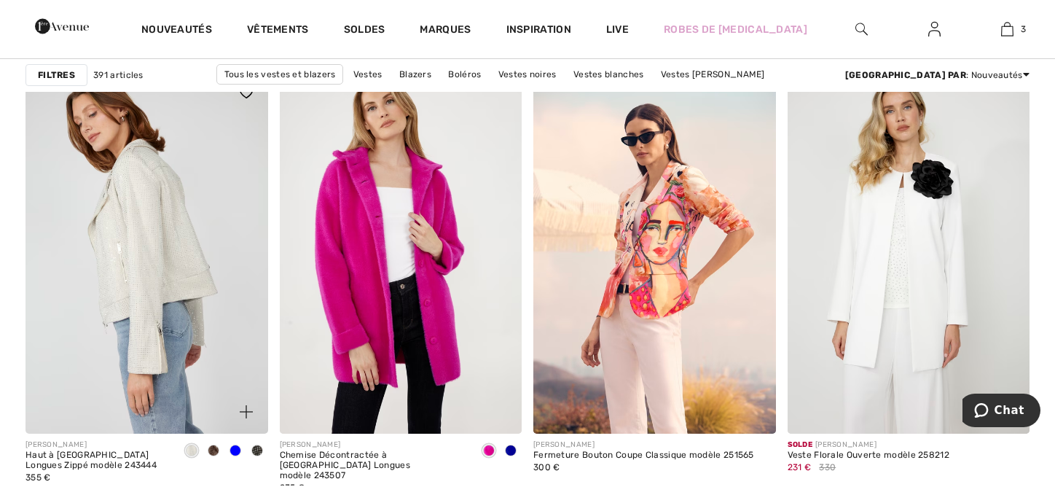
click at [175, 260] on img at bounding box center [147, 253] width 243 height 364
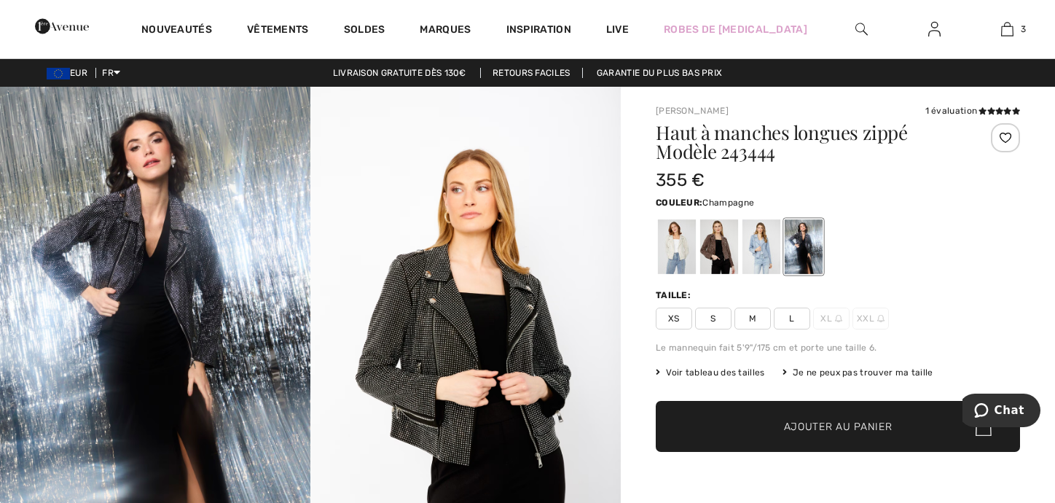
click at [676, 239] on div at bounding box center [677, 246] width 38 height 55
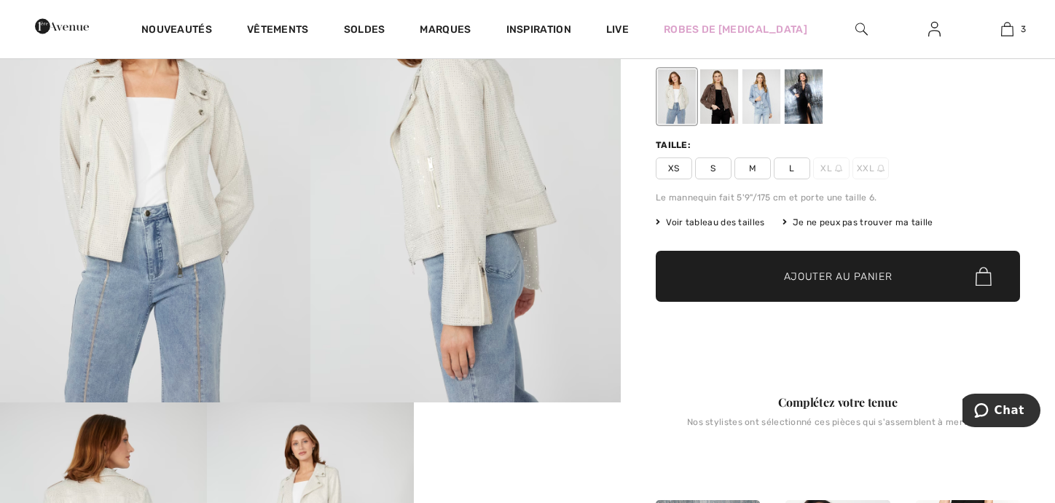
scroll to position [73, 0]
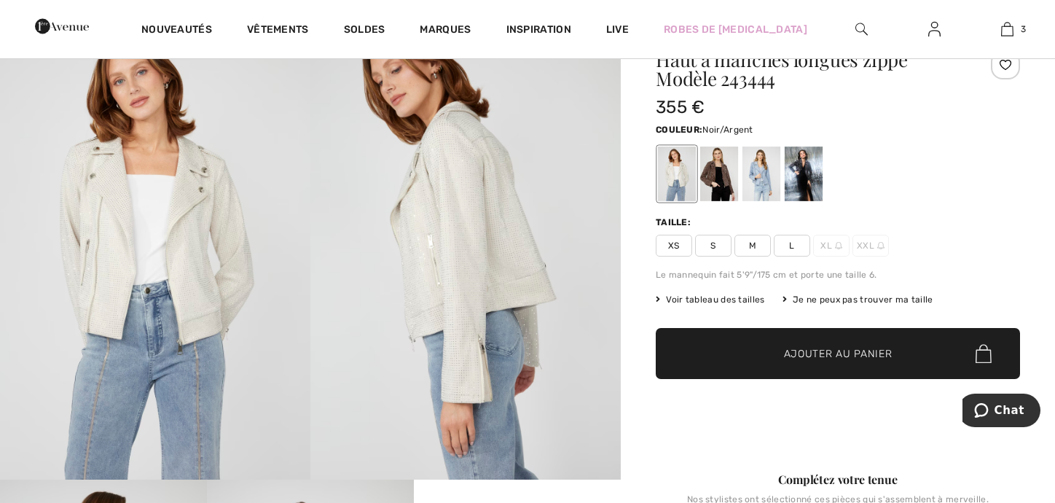
click at [802, 170] on div at bounding box center [804, 173] width 38 height 55
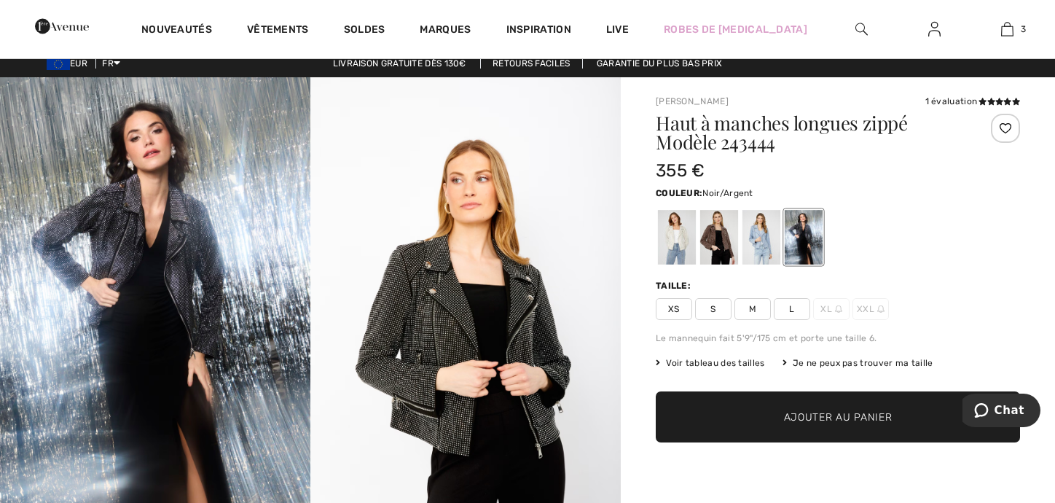
scroll to position [0, 0]
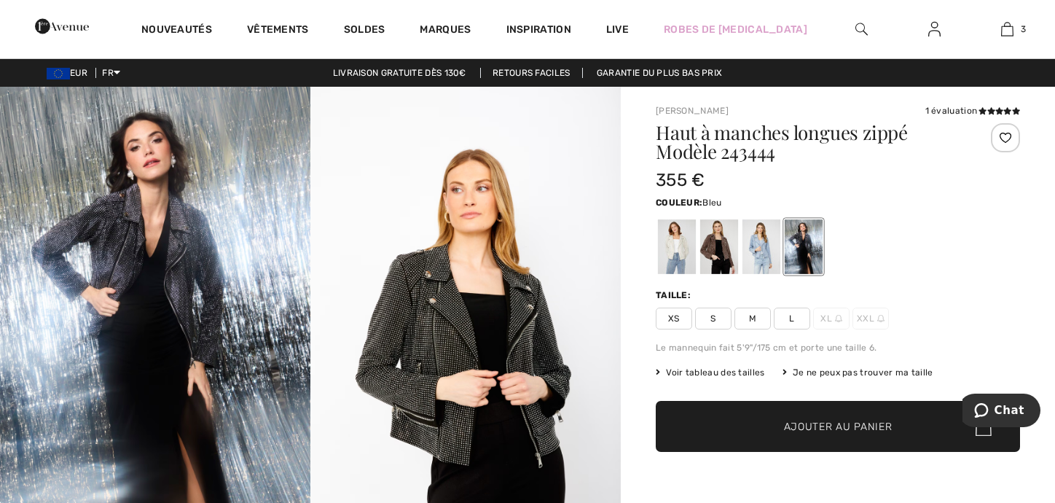
click at [761, 230] on div at bounding box center [762, 246] width 38 height 55
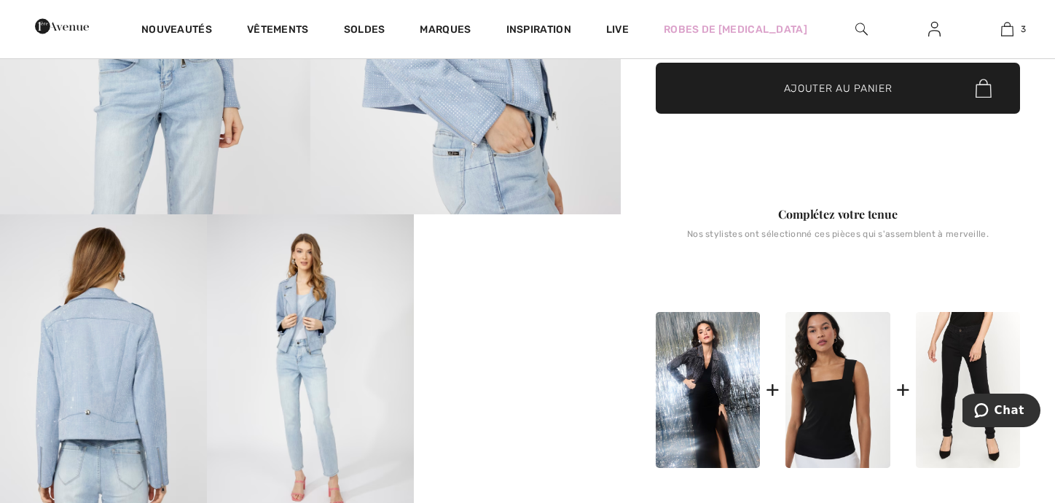
scroll to position [364, 0]
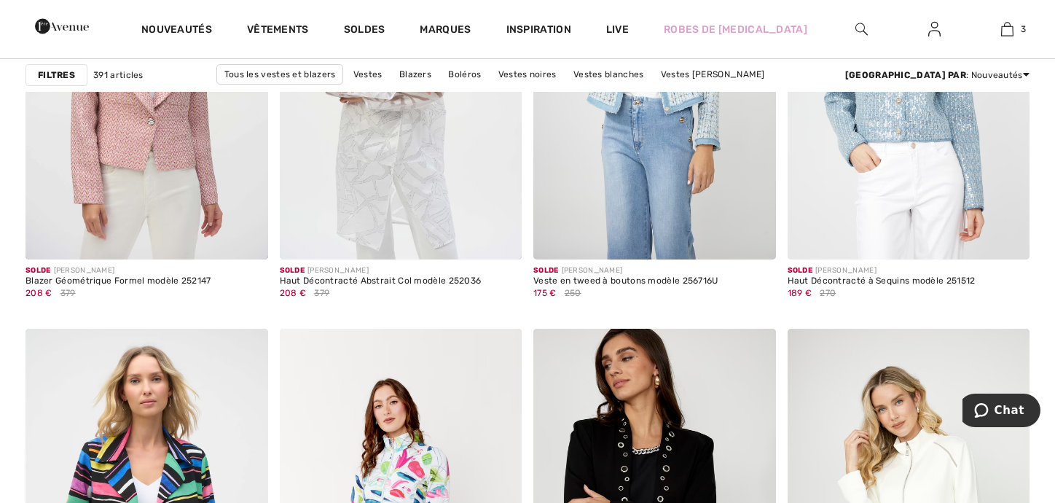
scroll to position [6122, 0]
